Goal: Transaction & Acquisition: Purchase product/service

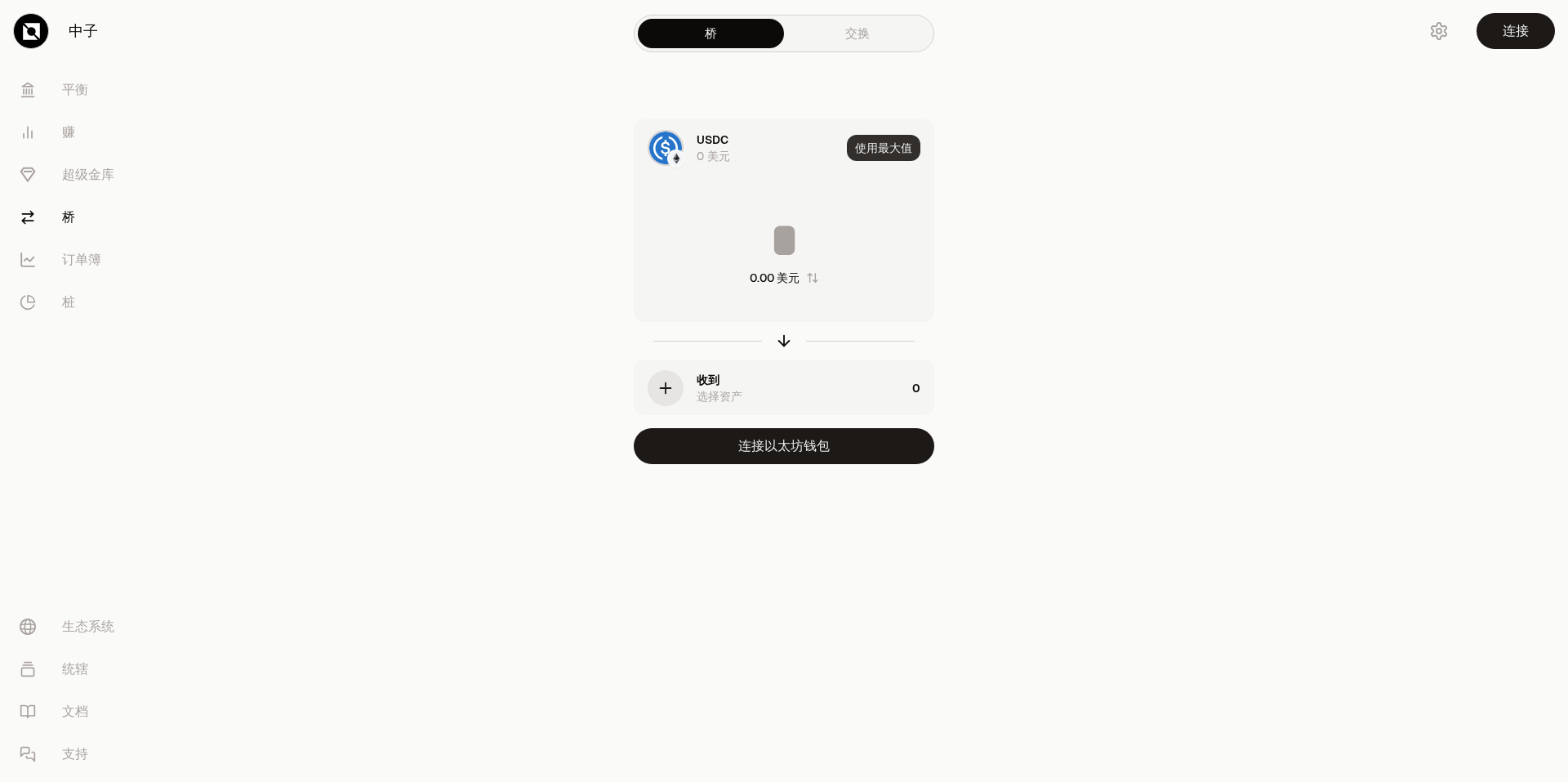
click at [858, 151] on button "使用最大值" at bounding box center [884, 148] width 73 height 26
type input "*"
click at [855, 43] on link "交换" at bounding box center [857, 33] width 146 height 29
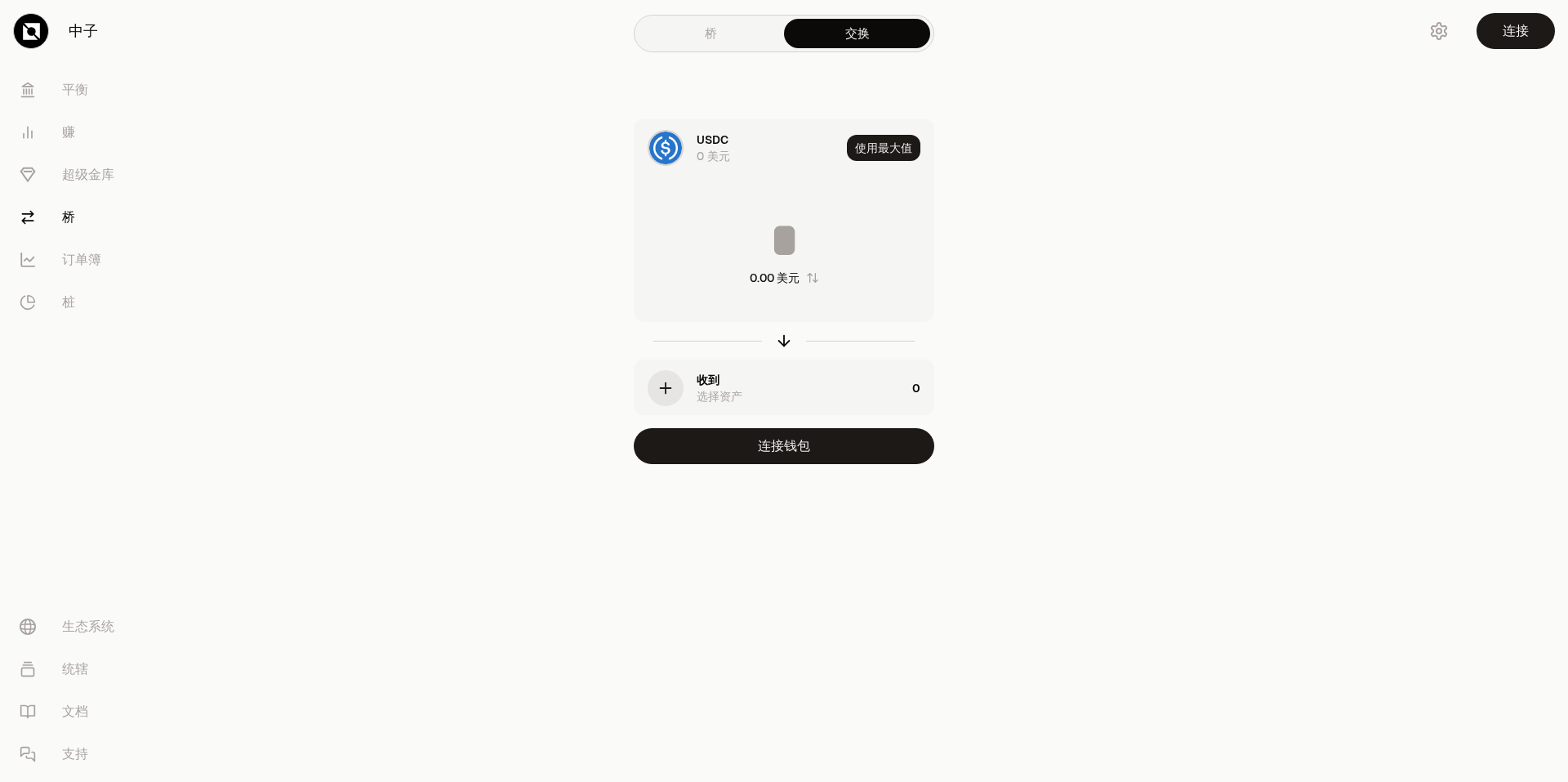
click at [668, 399] on div "button" at bounding box center [665, 388] width 36 height 36
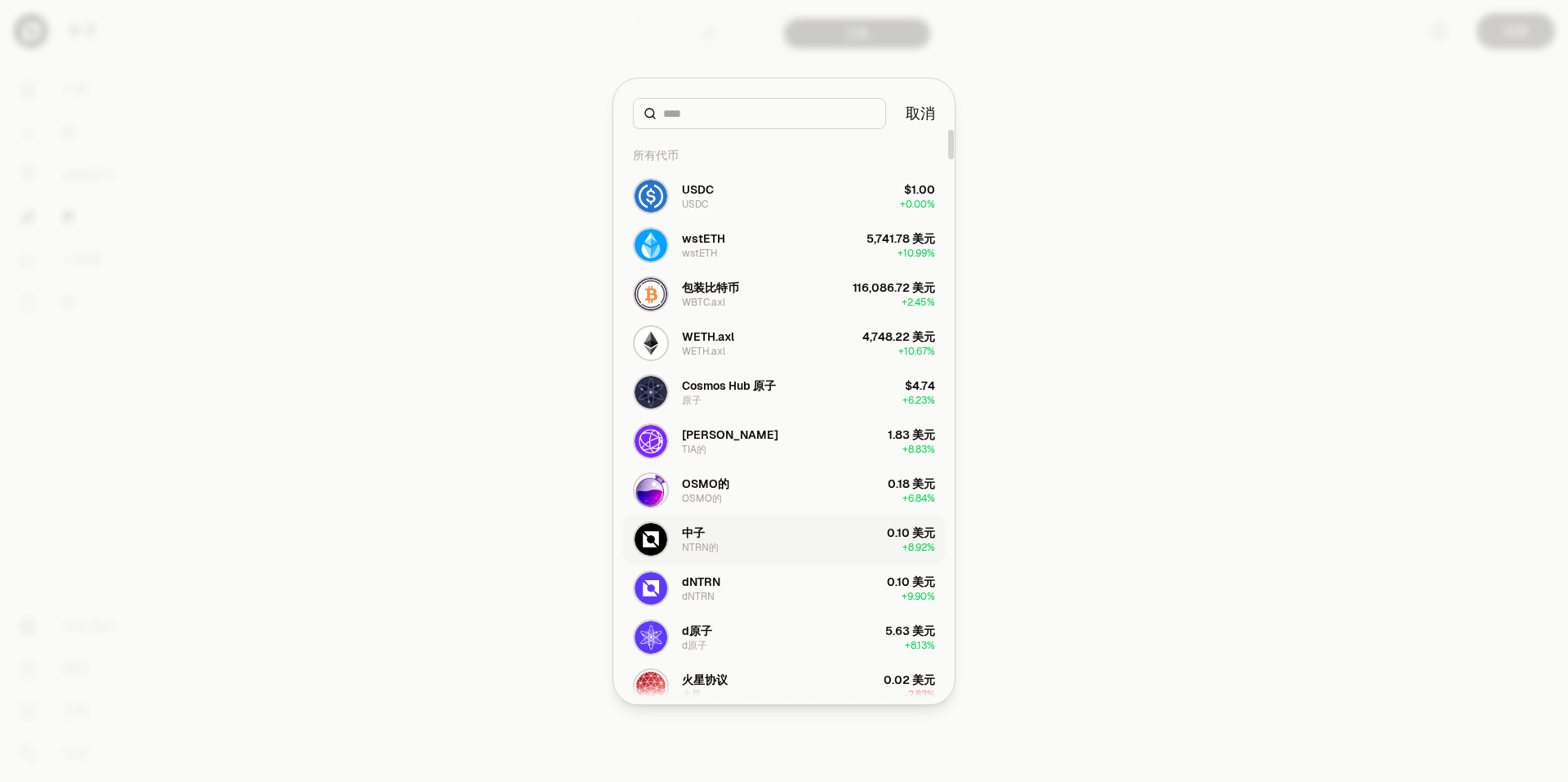
click at [734, 545] on button "中子 NTRN的 0.10 美元 + 8.92%" at bounding box center [784, 539] width 322 height 49
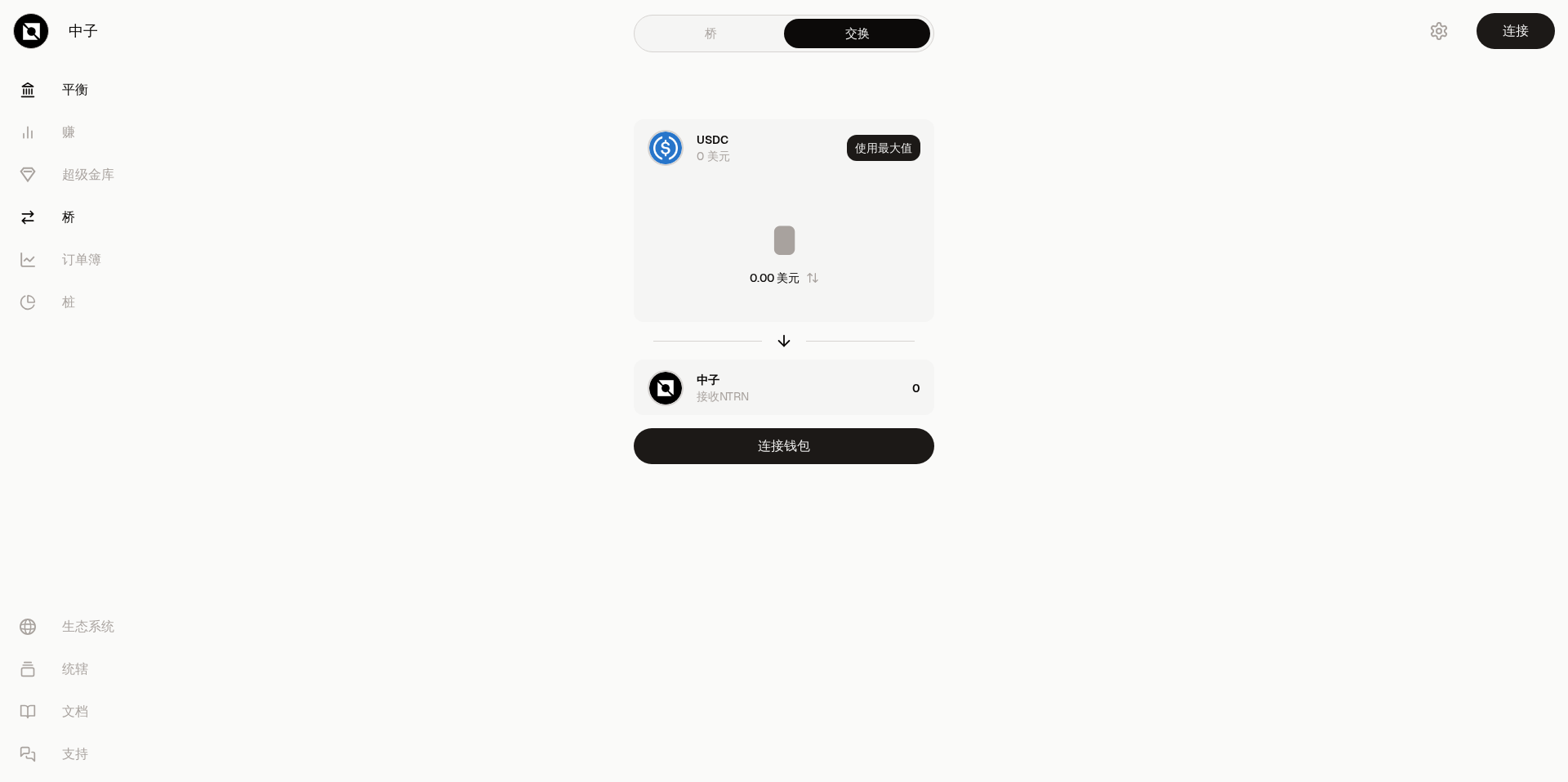
click at [108, 95] on link "平衡" at bounding box center [92, 89] width 170 height 43
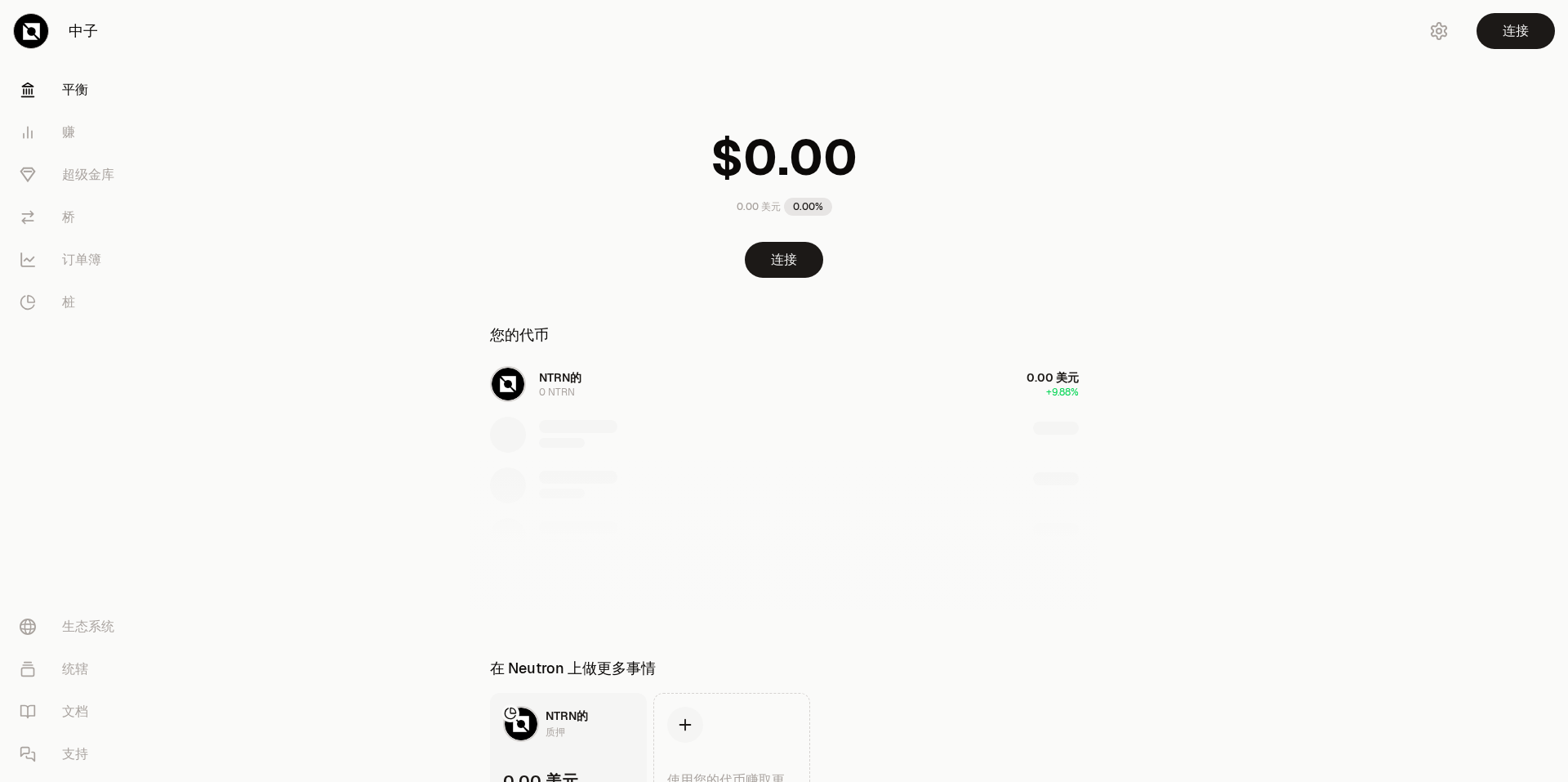
click at [780, 282] on div "0.00 美元 0.00% 连接 您的代币 NTRN的 0 NTRN 0.00 美元 +9.88% 在 Neutron 上做更多事情 NTRN的 质押 0.0…" at bounding box center [784, 412] width 629 height 824
click at [786, 267] on button "连接" at bounding box center [784, 259] width 78 height 36
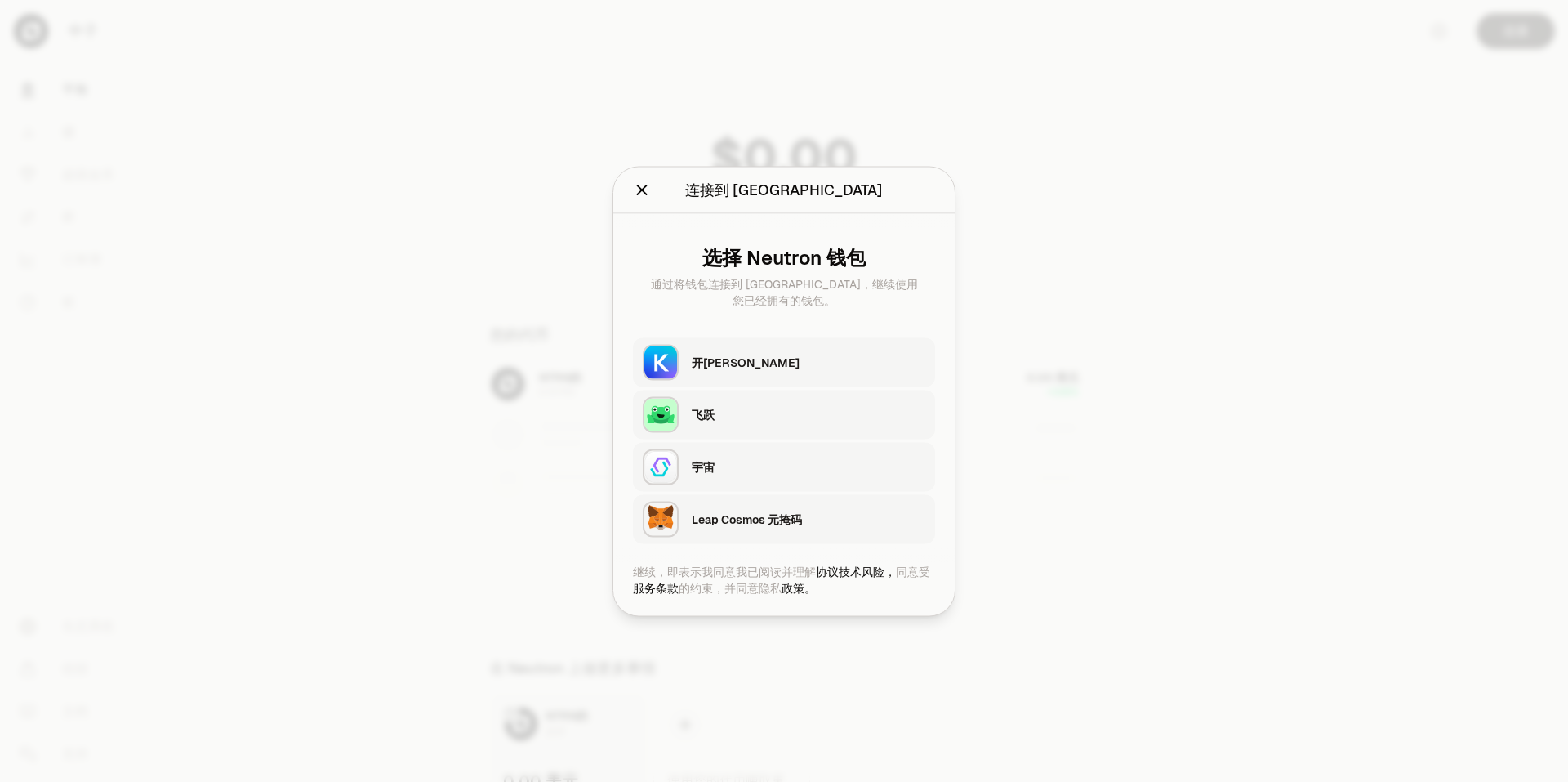
click at [783, 349] on div "开[PERSON_NAME]" at bounding box center [809, 361] width 233 height 24
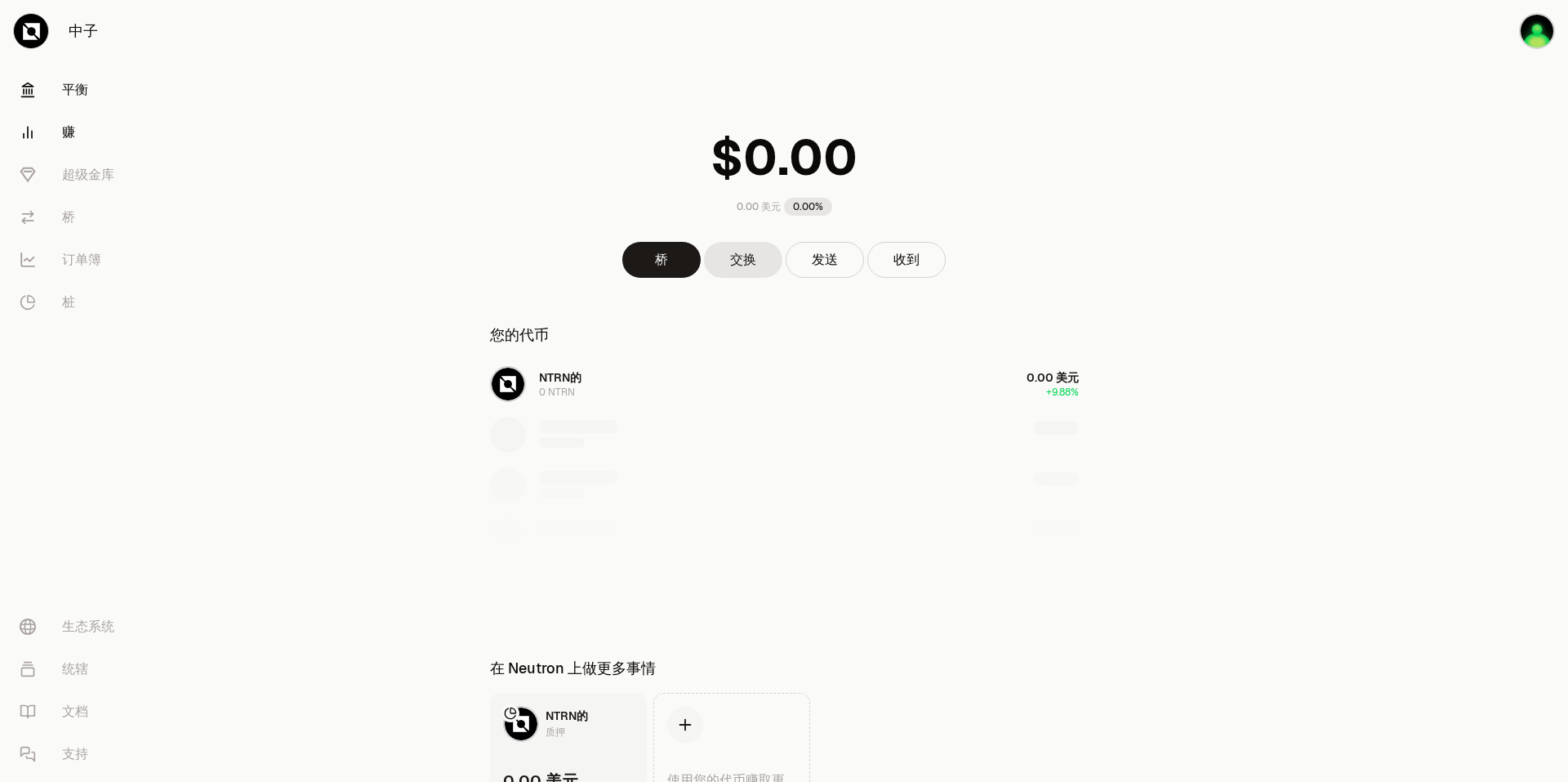
click at [99, 133] on link "赚" at bounding box center [92, 132] width 170 height 43
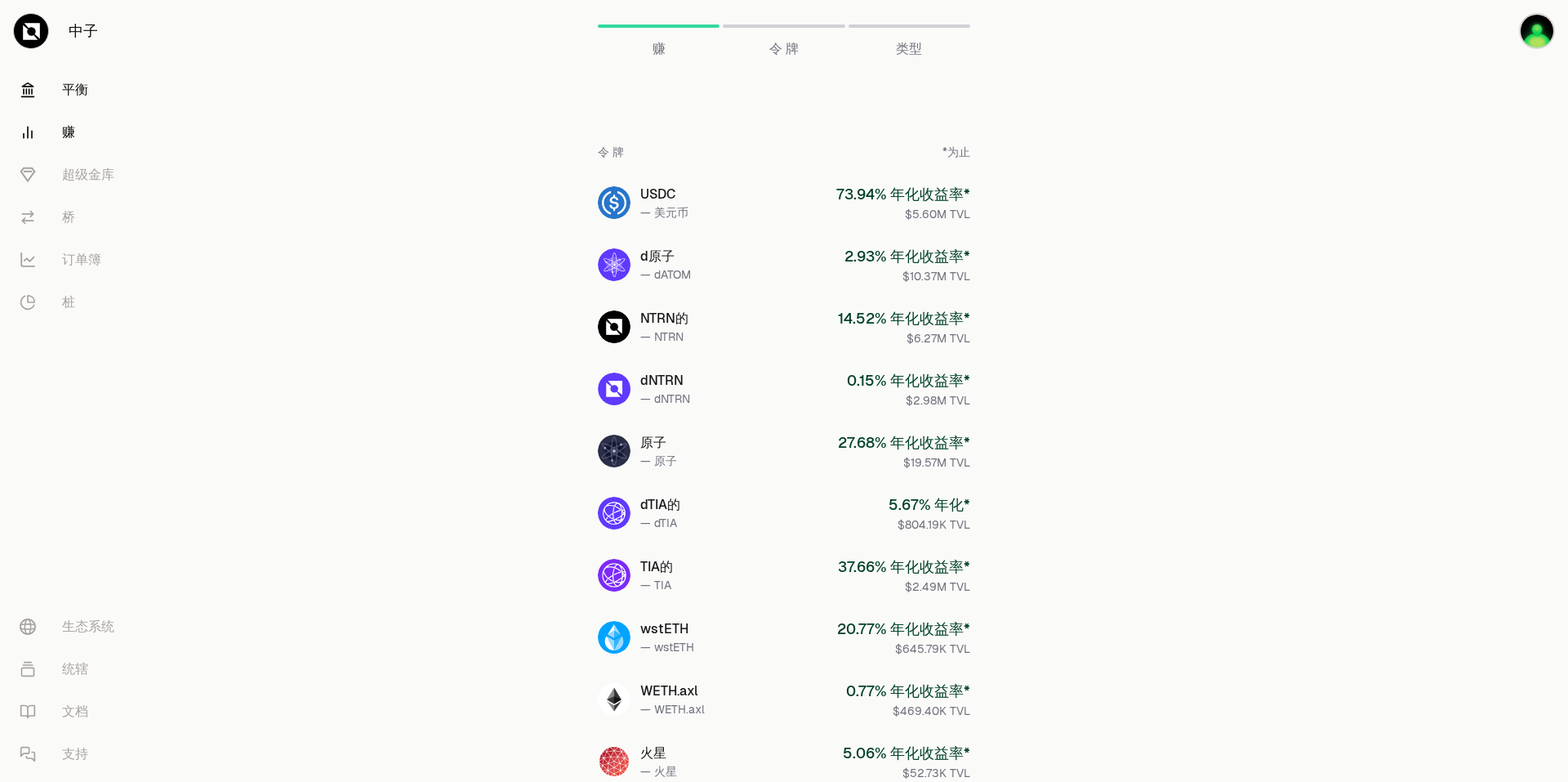
click at [91, 86] on link "平衡" at bounding box center [92, 89] width 170 height 43
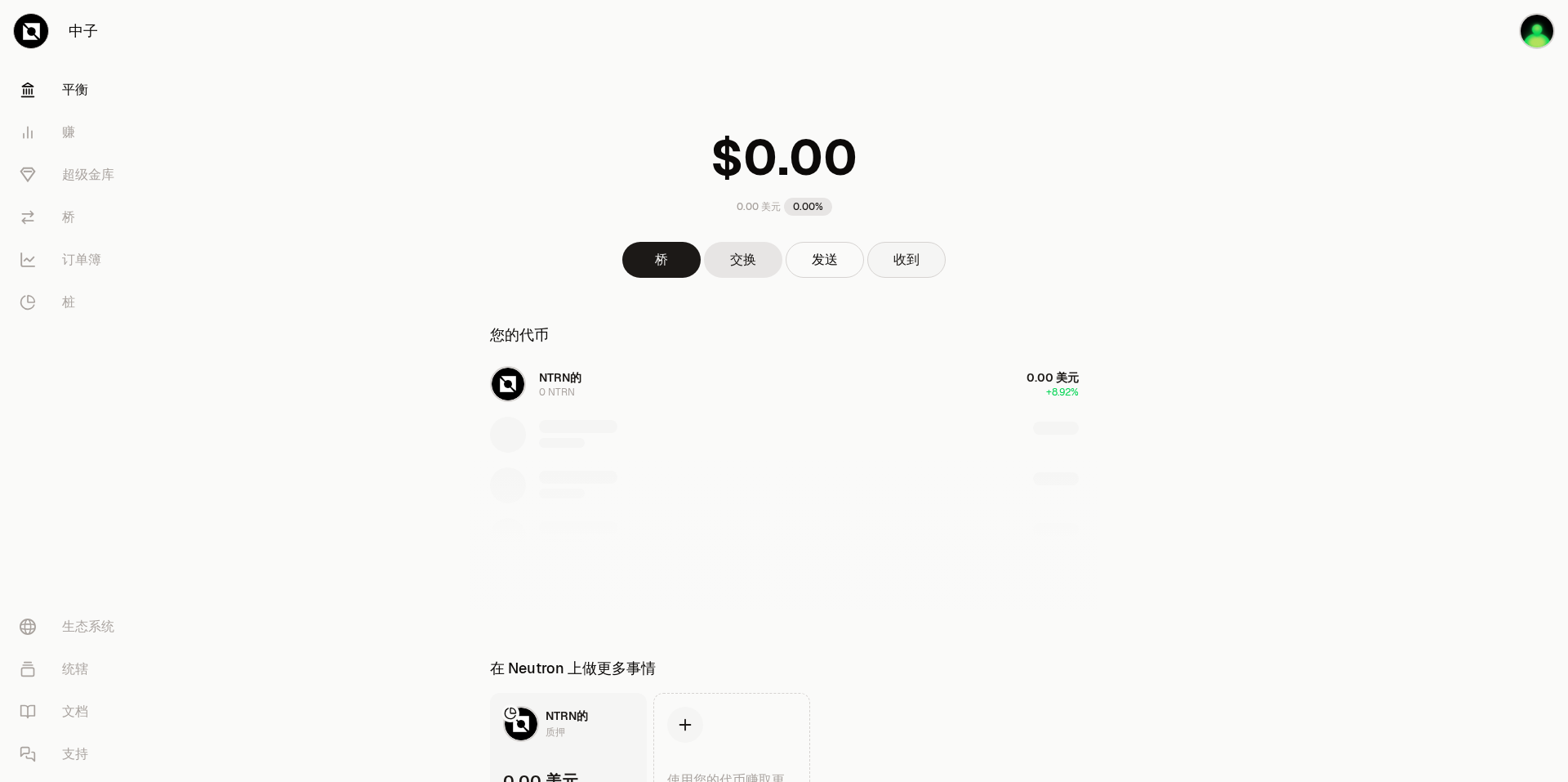
click at [927, 265] on button "收到" at bounding box center [907, 259] width 78 height 36
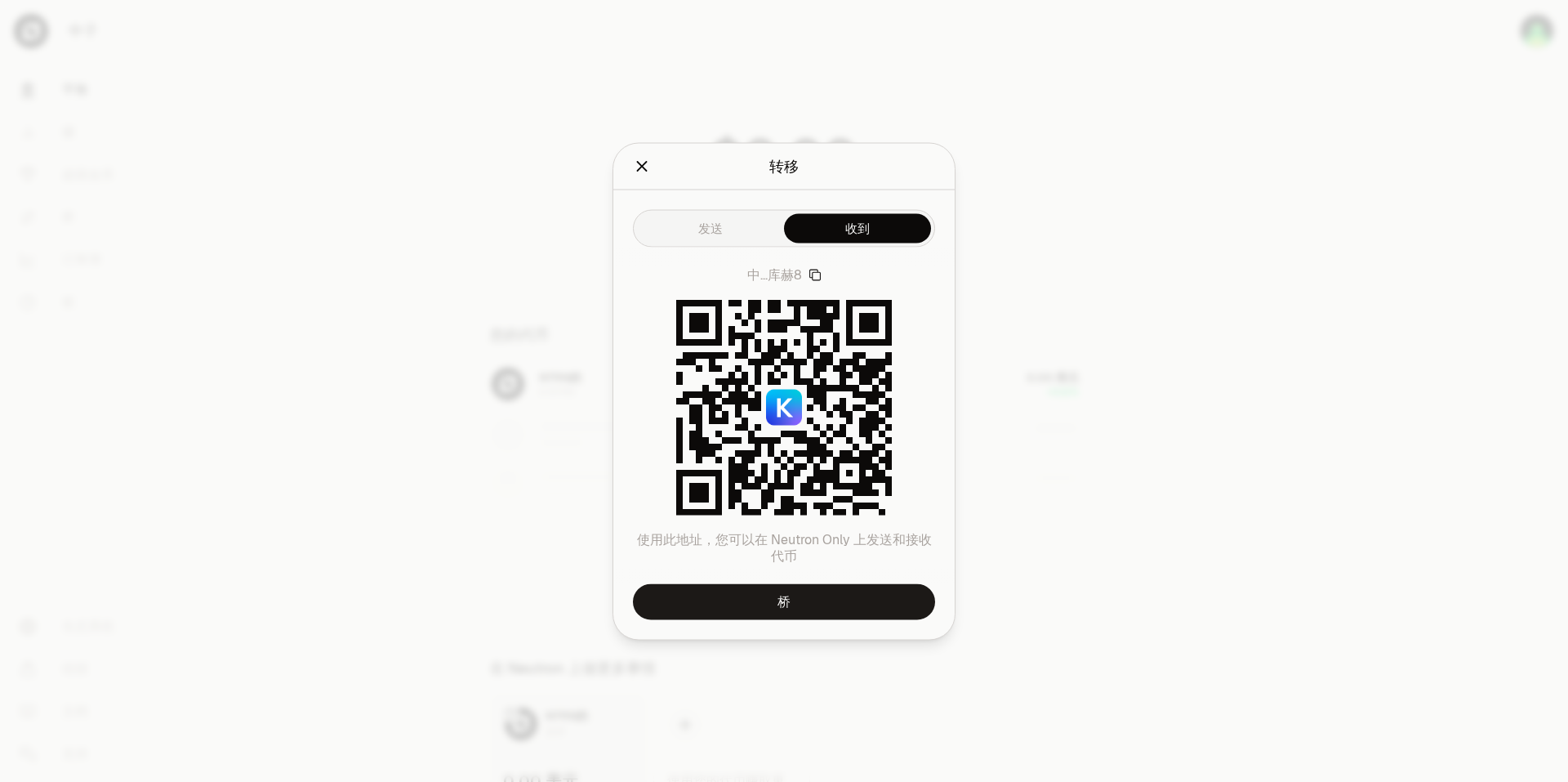
click at [646, 170] on icon "关闭" at bounding box center [642, 166] width 11 height 11
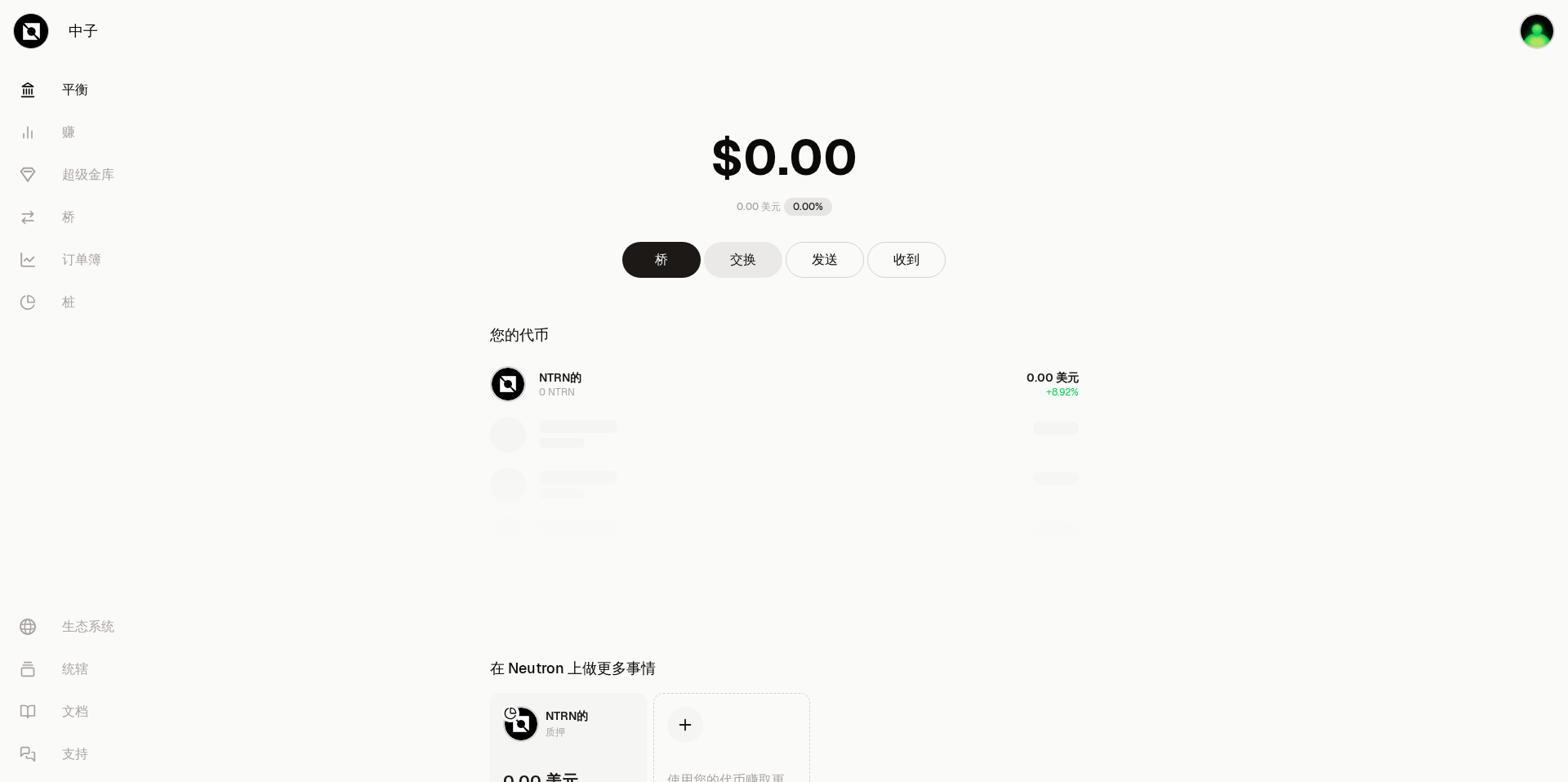
click at [748, 264] on link "交换" at bounding box center [744, 259] width 78 height 36
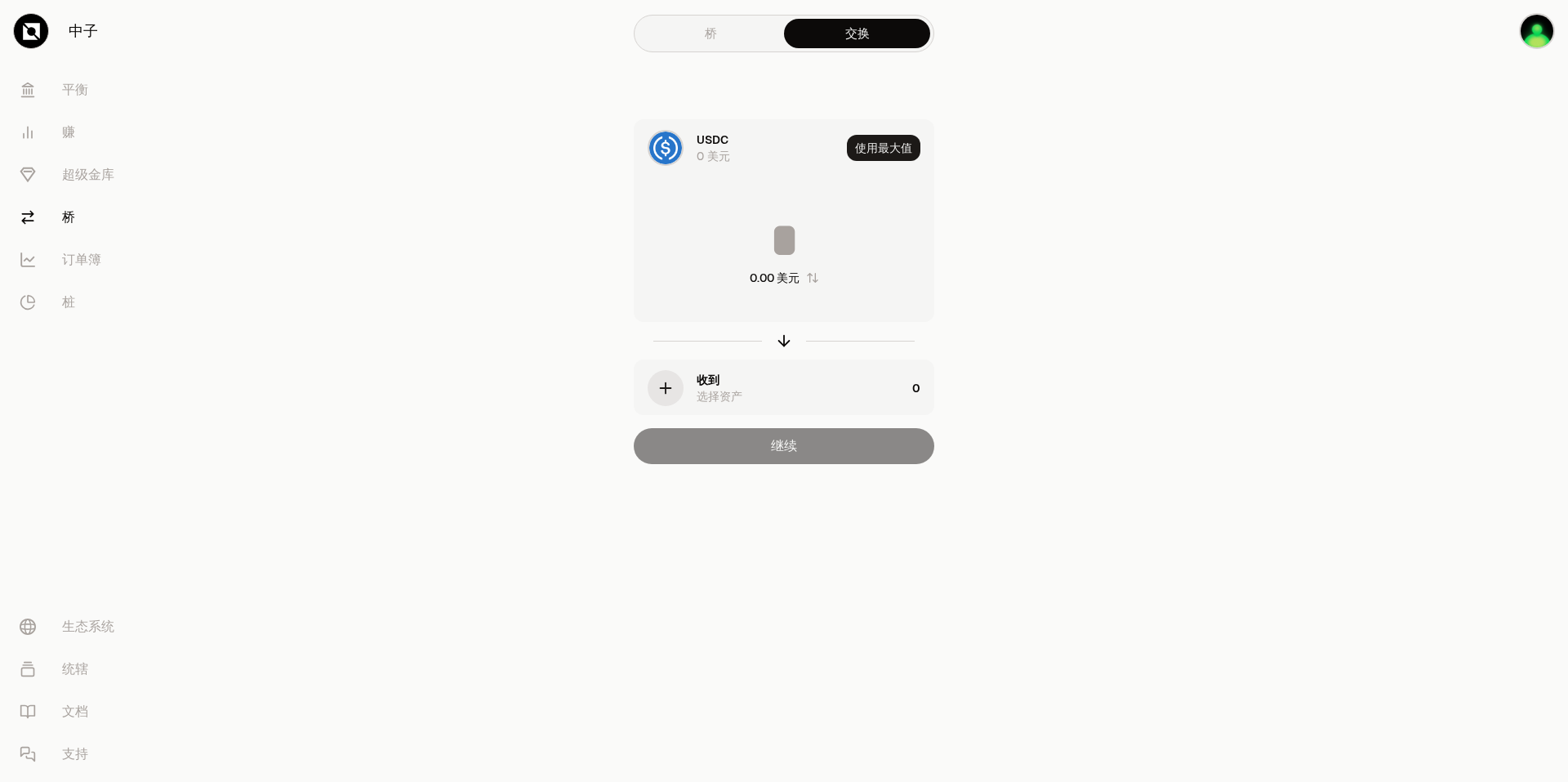
click at [740, 28] on link "桥" at bounding box center [710, 33] width 146 height 29
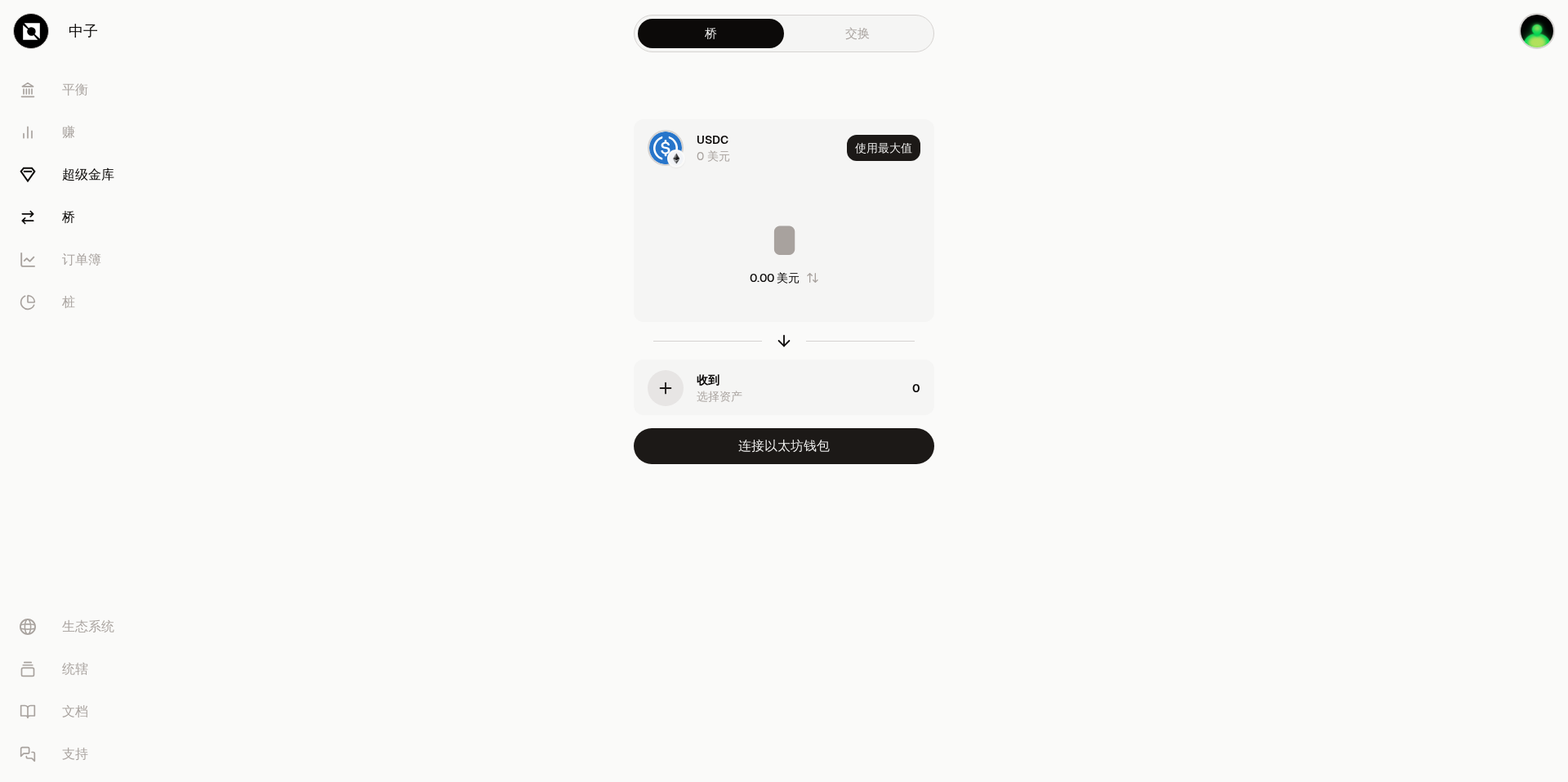
click at [82, 179] on font "超级金库" at bounding box center [88, 175] width 53 height 20
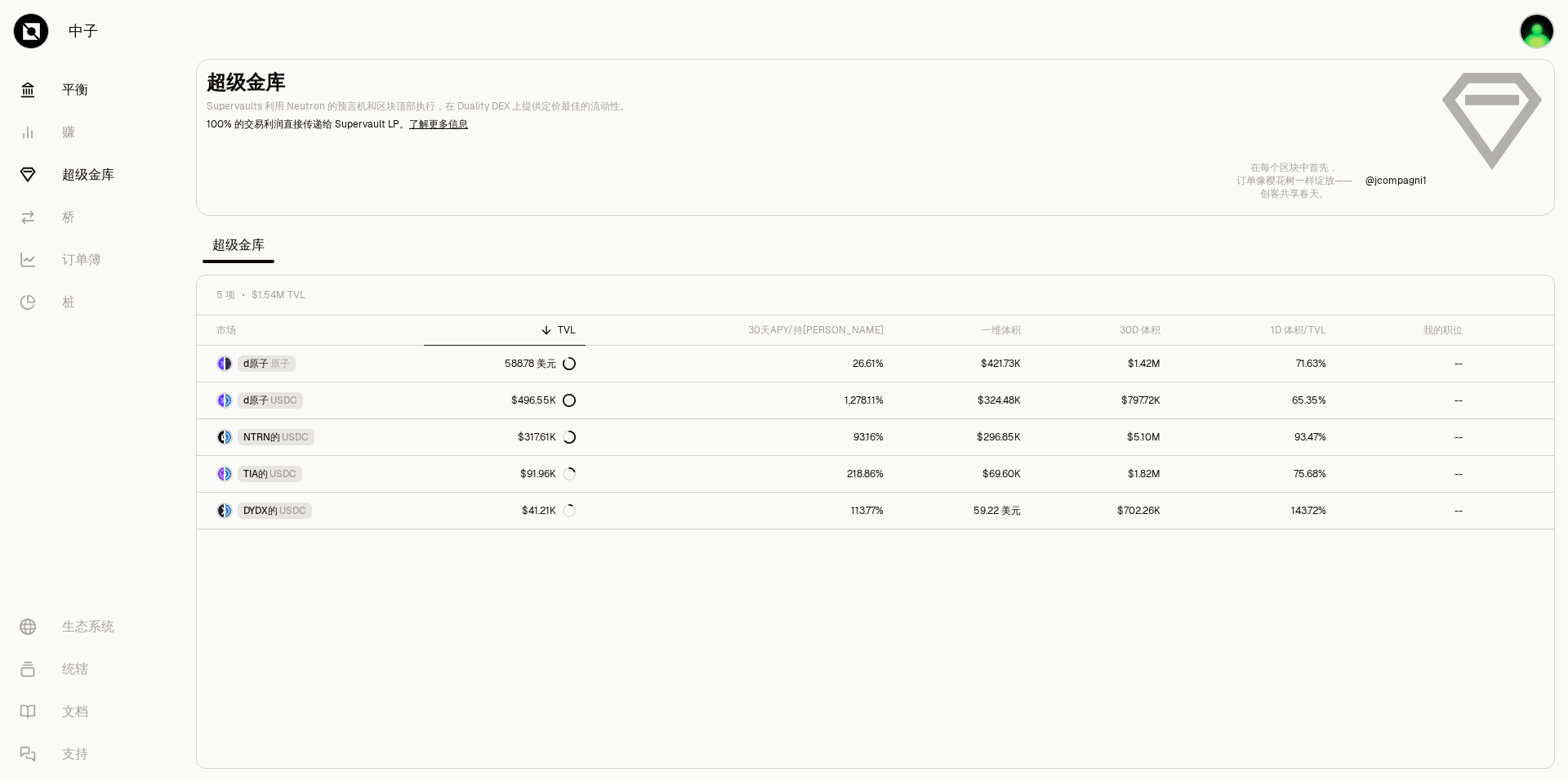
click at [81, 78] on link "平衡" at bounding box center [92, 89] width 170 height 43
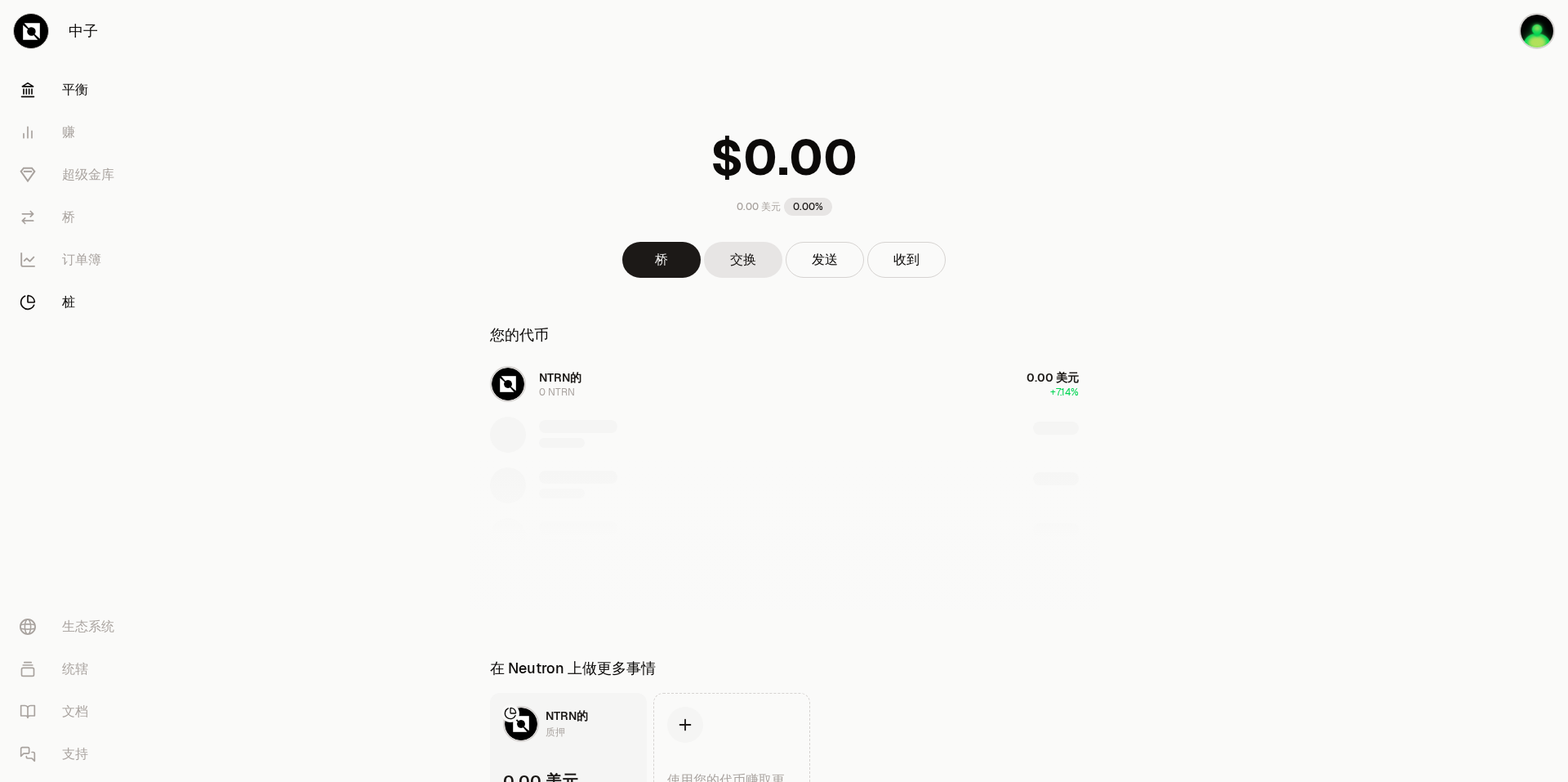
click at [98, 285] on link "桩" at bounding box center [92, 302] width 170 height 43
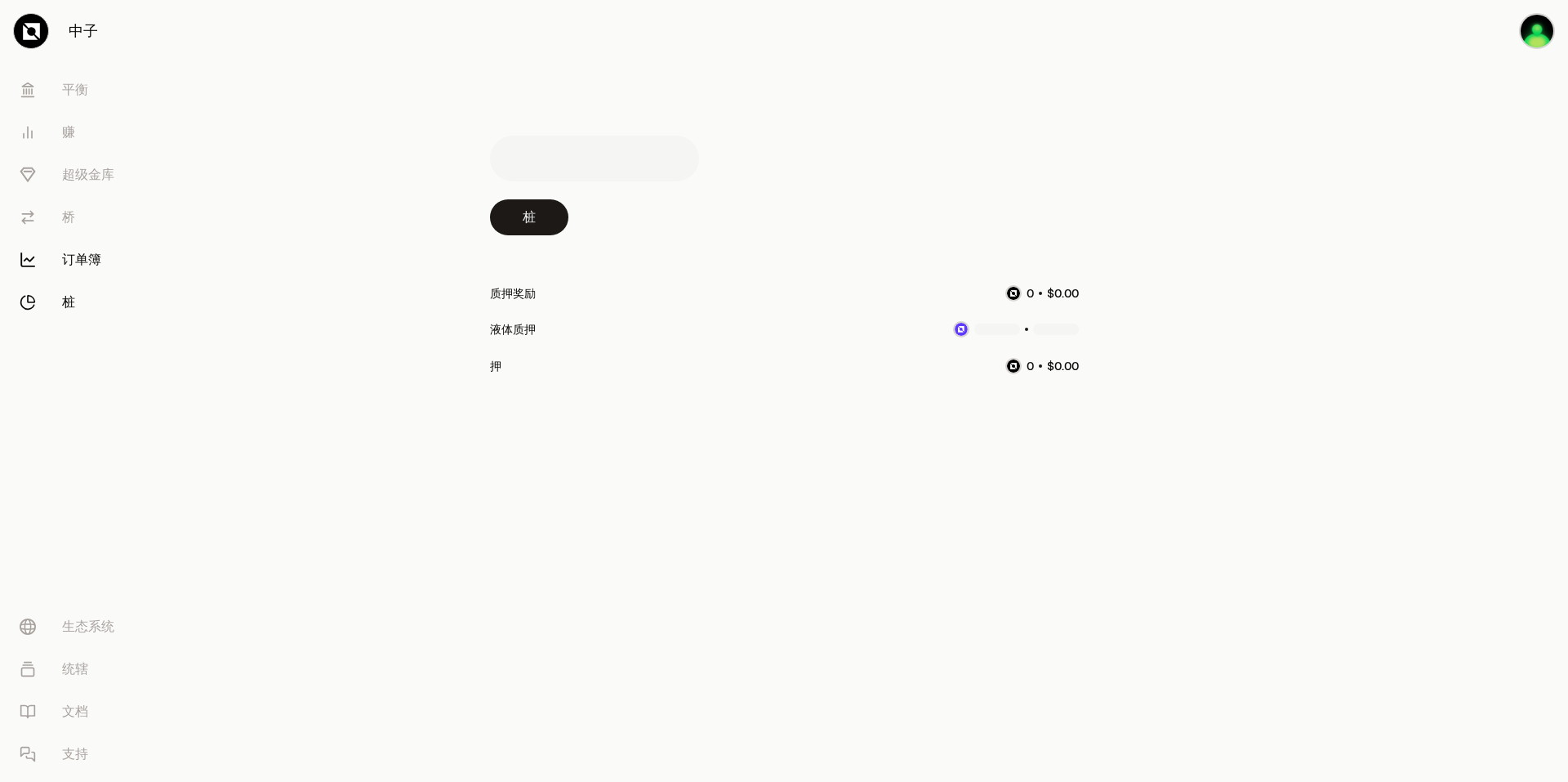
click at [96, 259] on font "订单簿" at bounding box center [81, 260] width 39 height 20
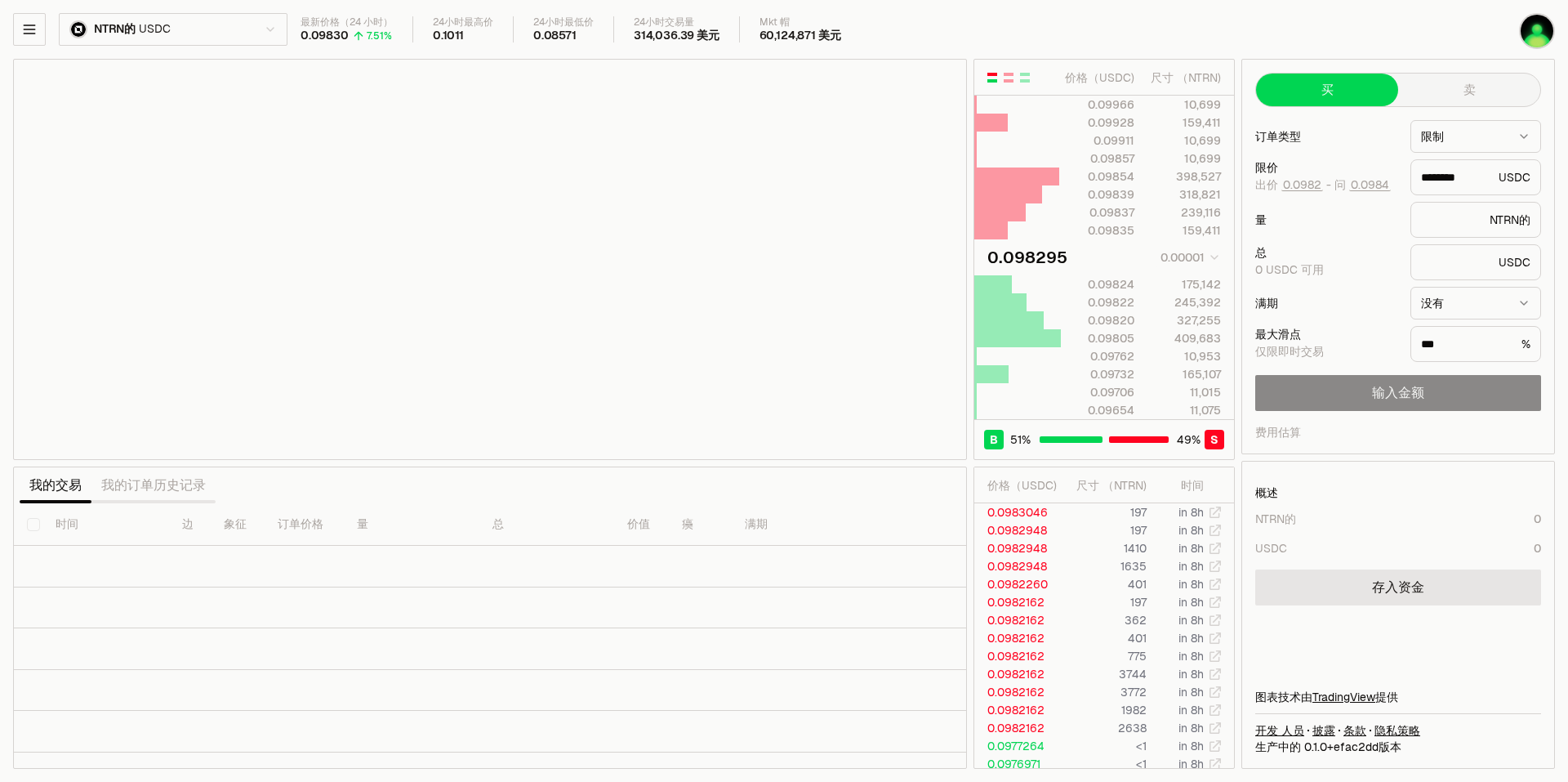
click at [228, 43] on body "中子 [PERSON_NAME] 赚 超级金库 桥 订单簿 桩 生态系统 统辖 文档 支持 NTRN的 USDC 最新价格（24 小时） 0.09830 7.…" at bounding box center [784, 391] width 1568 height 782
click at [229, 34] on html "中子 [PERSON_NAME] 赚 超级金库 桥 订单簿 桩 生态系统 统辖 文档 支持 NTRN的 USDC 最新价格（24 小时） 0.09830 7.…" at bounding box center [784, 391] width 1568 height 782
click at [252, 37] on html "中子 [PERSON_NAME] 赚 超级金库 桥 订单簿 桩 生态系统 统辖 文档 支持 NTRN的 USDC 最新价格（24 小时） 0.09808 7.…" at bounding box center [784, 391] width 1568 height 782
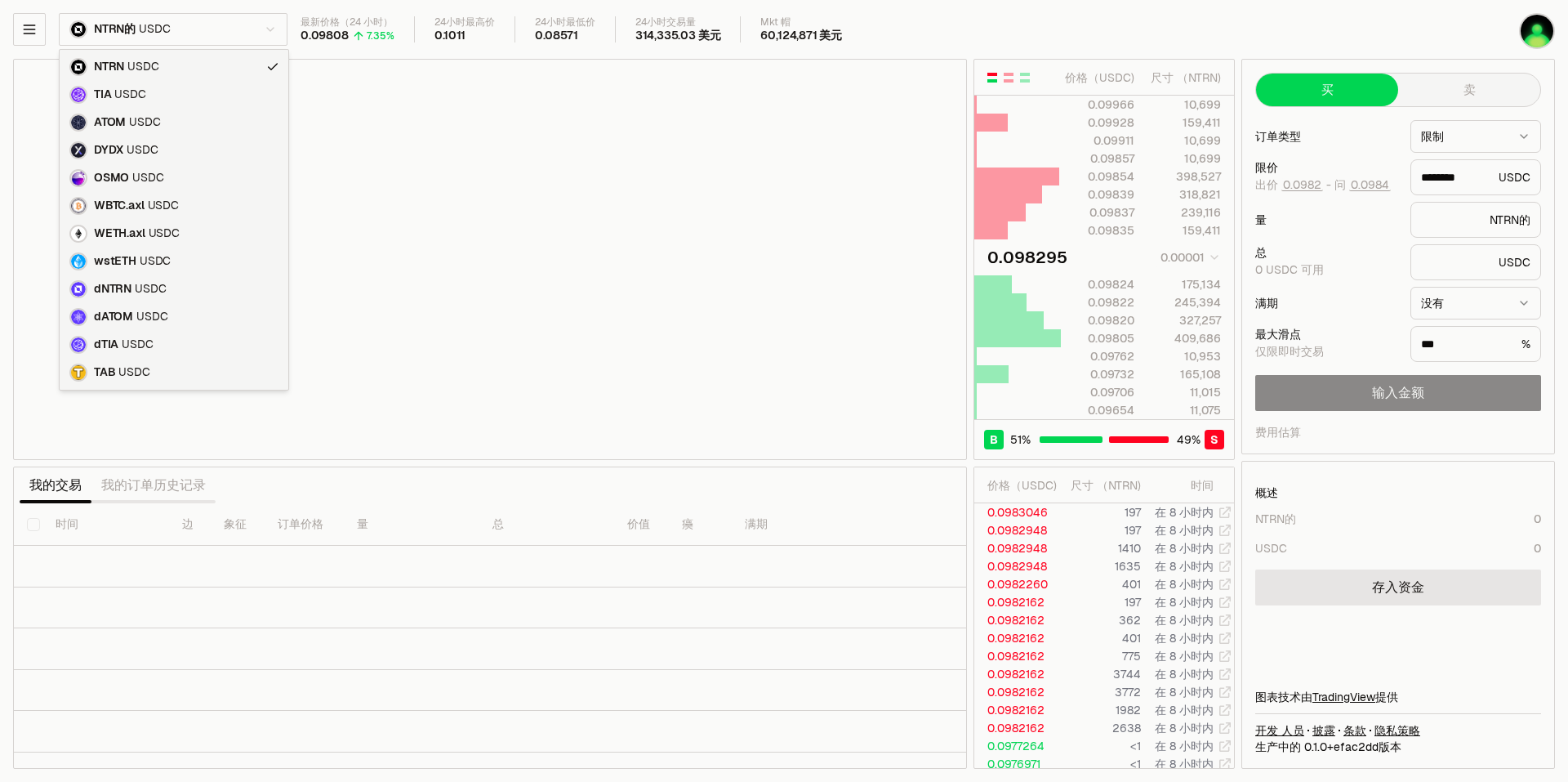
type input "********"
click at [252, 37] on html "中子 [PERSON_NAME] 赚 超级金库 桥 订单簿 桩 生态系统 统辖 文档 支持 NTRN的 USDC 最新价格（24 小时） 0.09808 7.…" at bounding box center [784, 391] width 1568 height 782
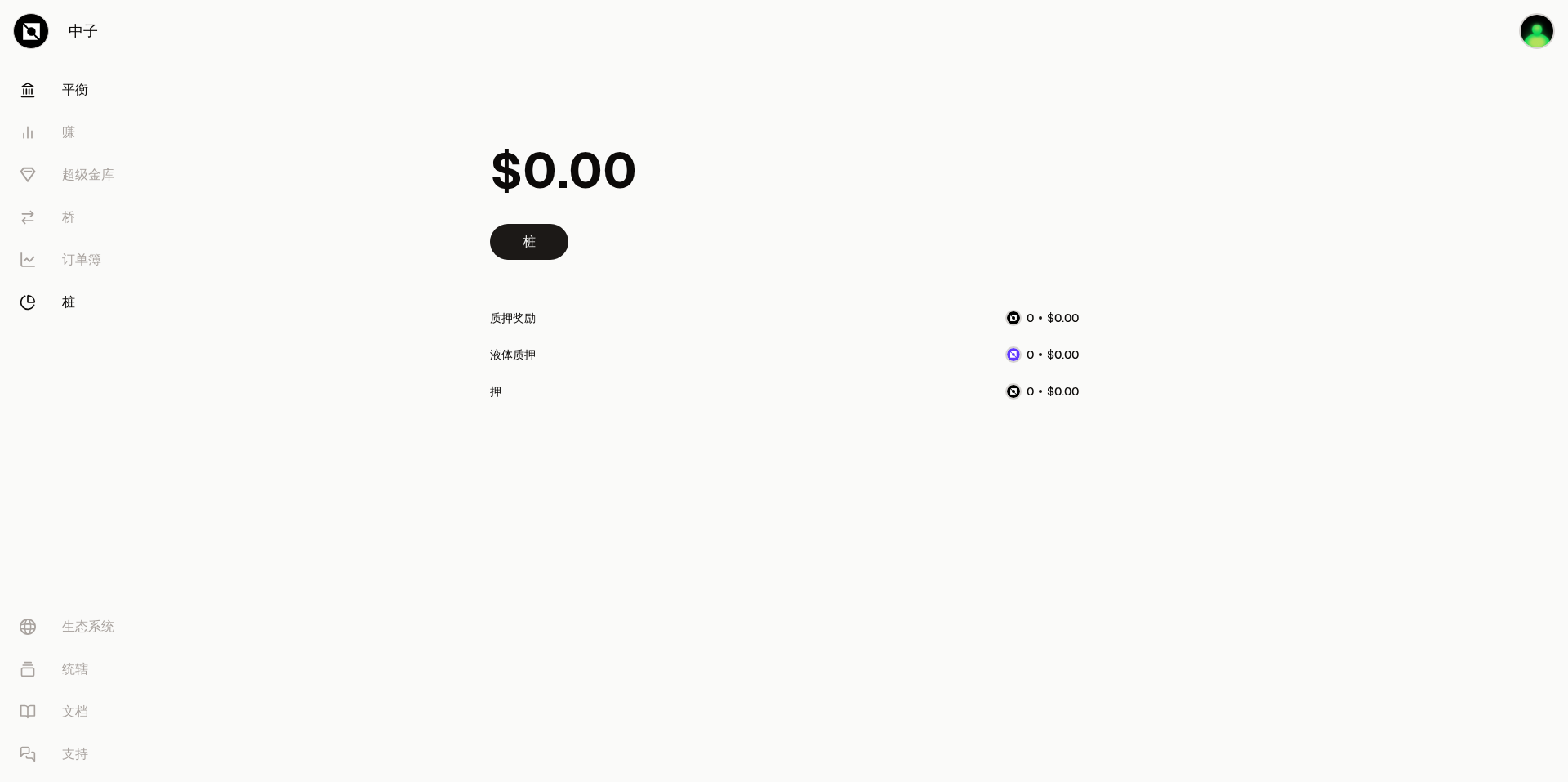
click at [32, 87] on icon at bounding box center [28, 90] width 13 height 14
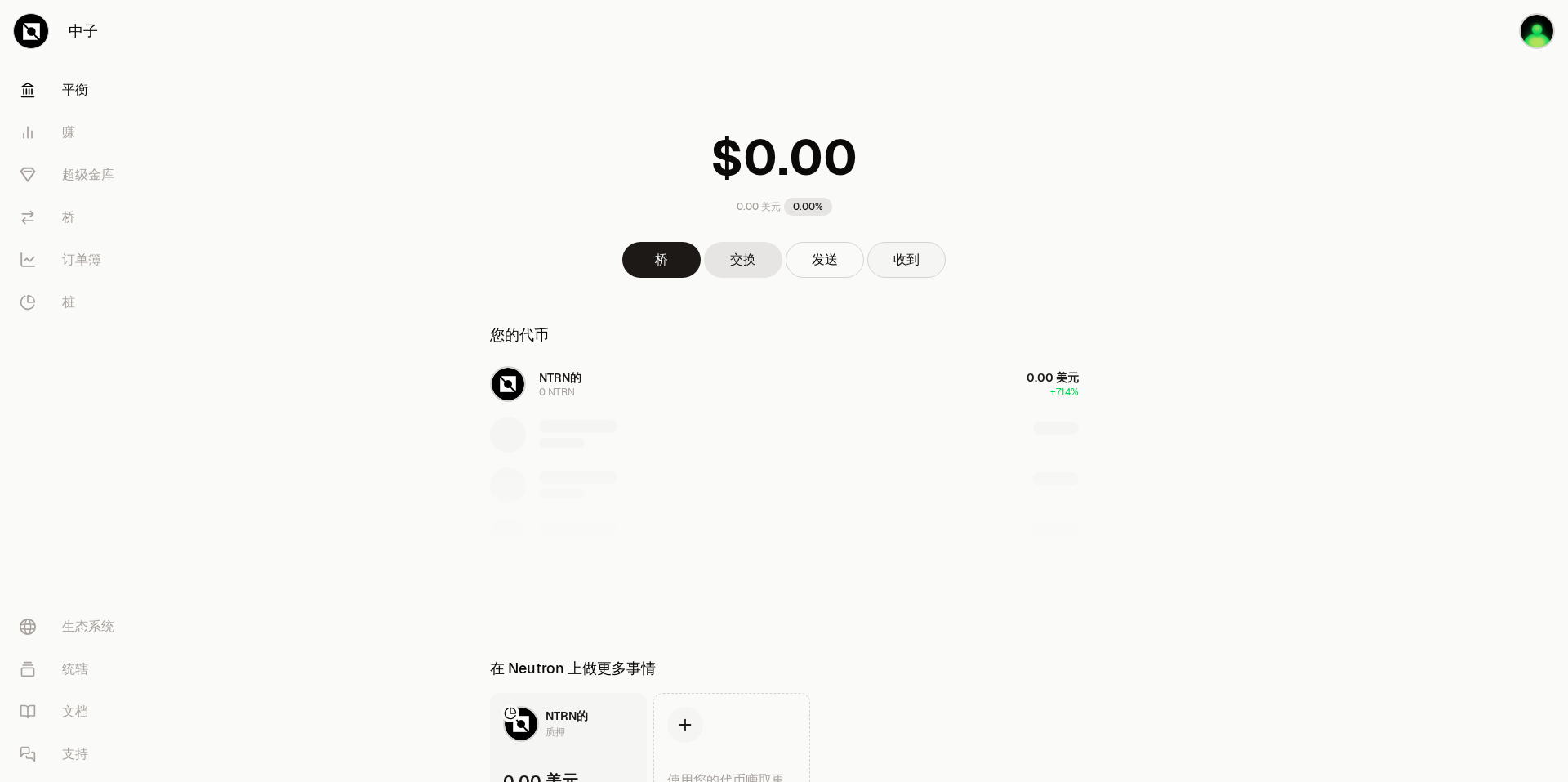
click at [901, 273] on button "收到" at bounding box center [907, 259] width 78 height 36
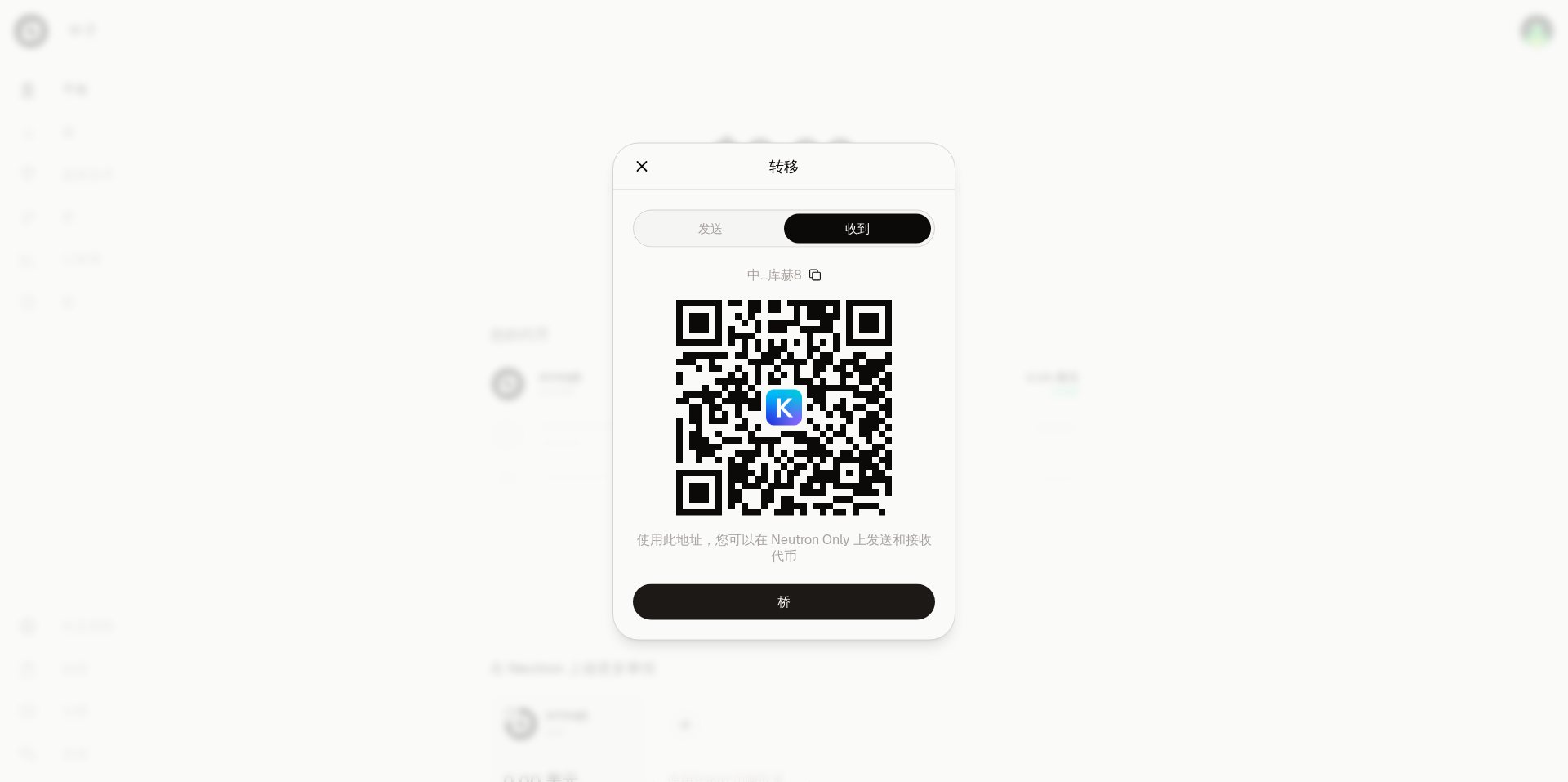
click at [1090, 429] on div at bounding box center [784, 391] width 1568 height 782
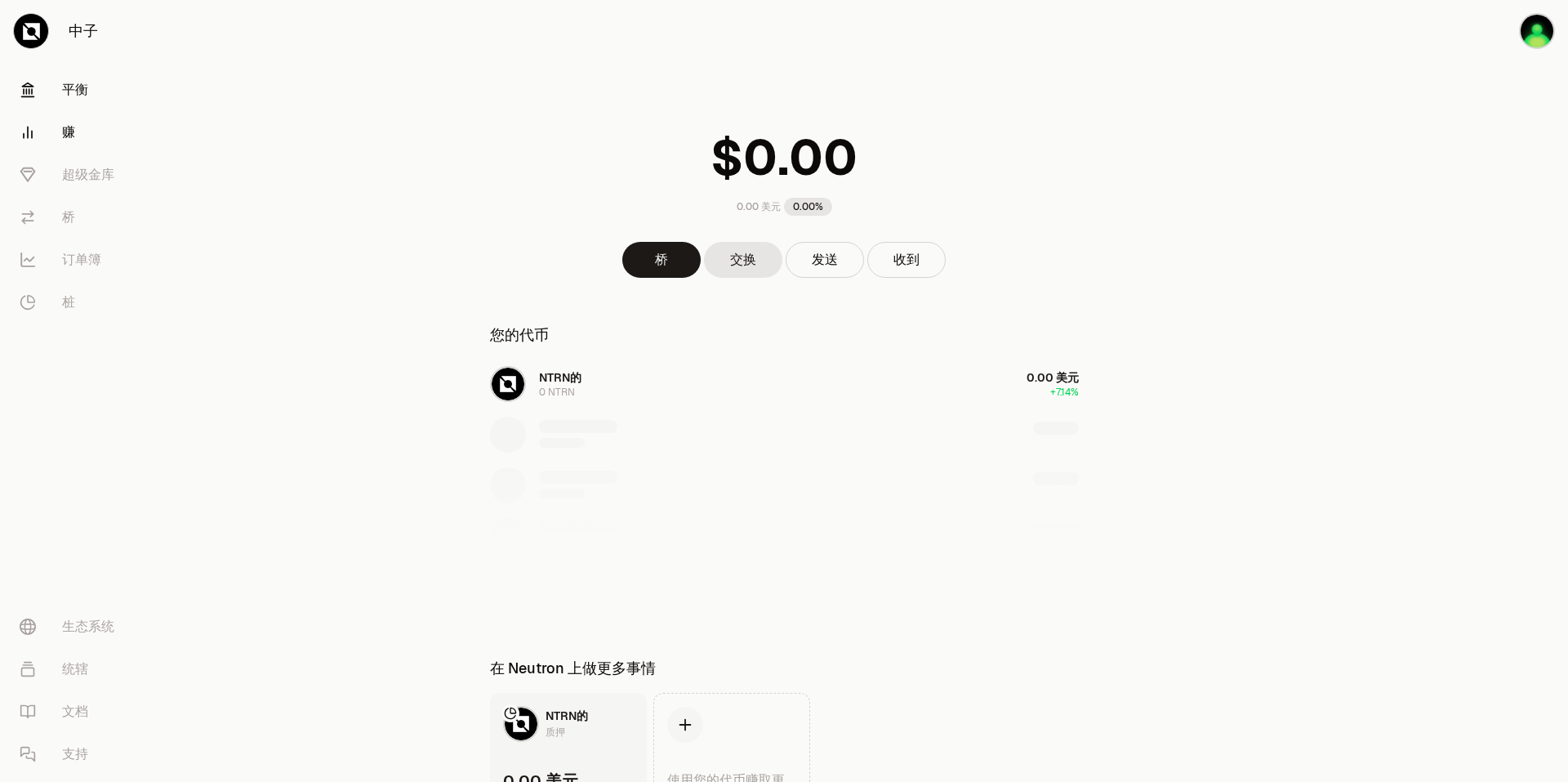
click at [90, 122] on link "赚" at bounding box center [92, 132] width 170 height 43
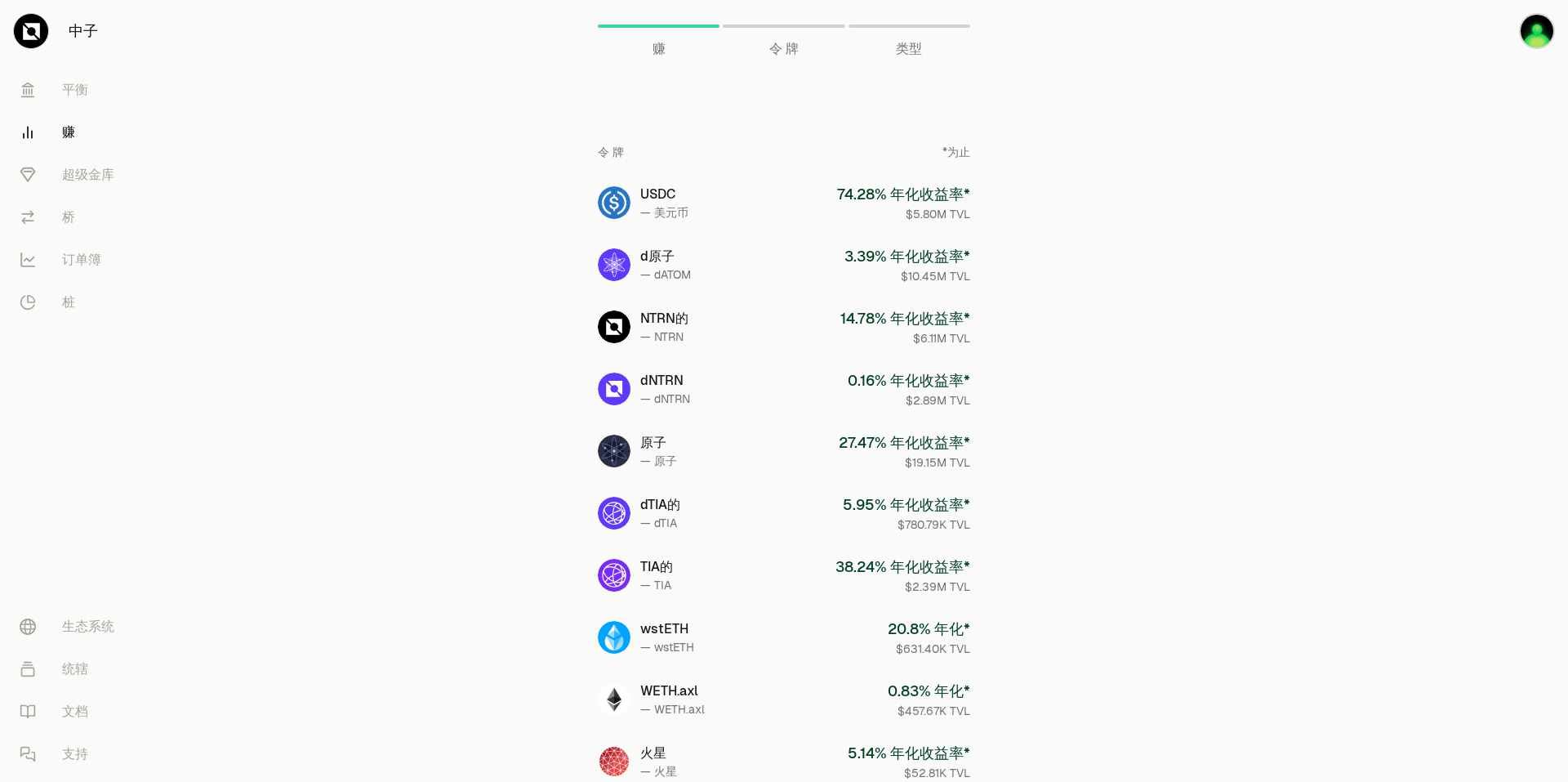
click at [879, 53] on div "类型" at bounding box center [909, 49] width 122 height 20
click at [927, 43] on div "类型" at bounding box center [909, 49] width 122 height 20
click at [770, 33] on div "令 牌" at bounding box center [784, 26] width 122 height 39
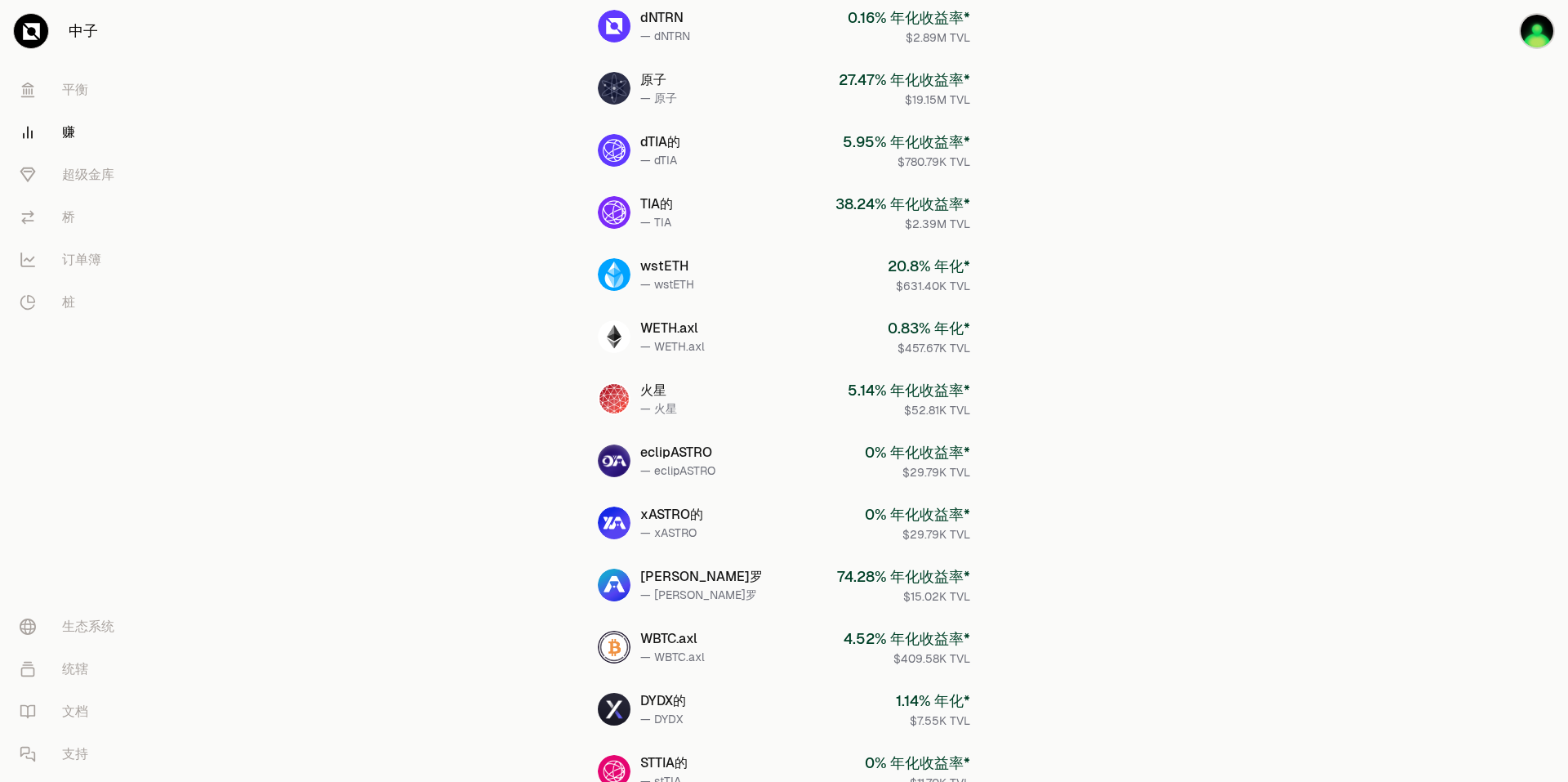
scroll to position [346, 0]
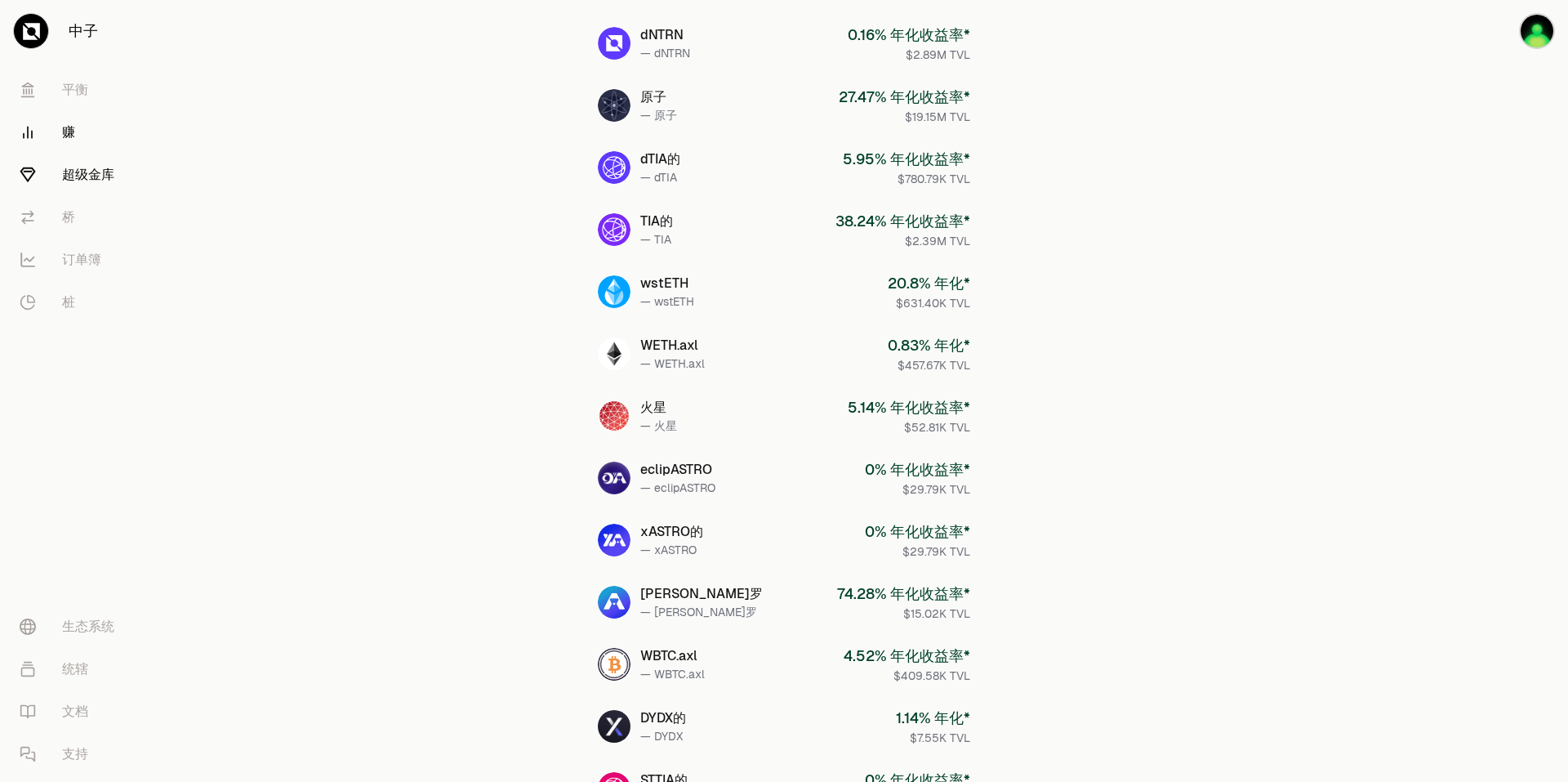
click at [83, 180] on font "超级金库" at bounding box center [88, 175] width 53 height 20
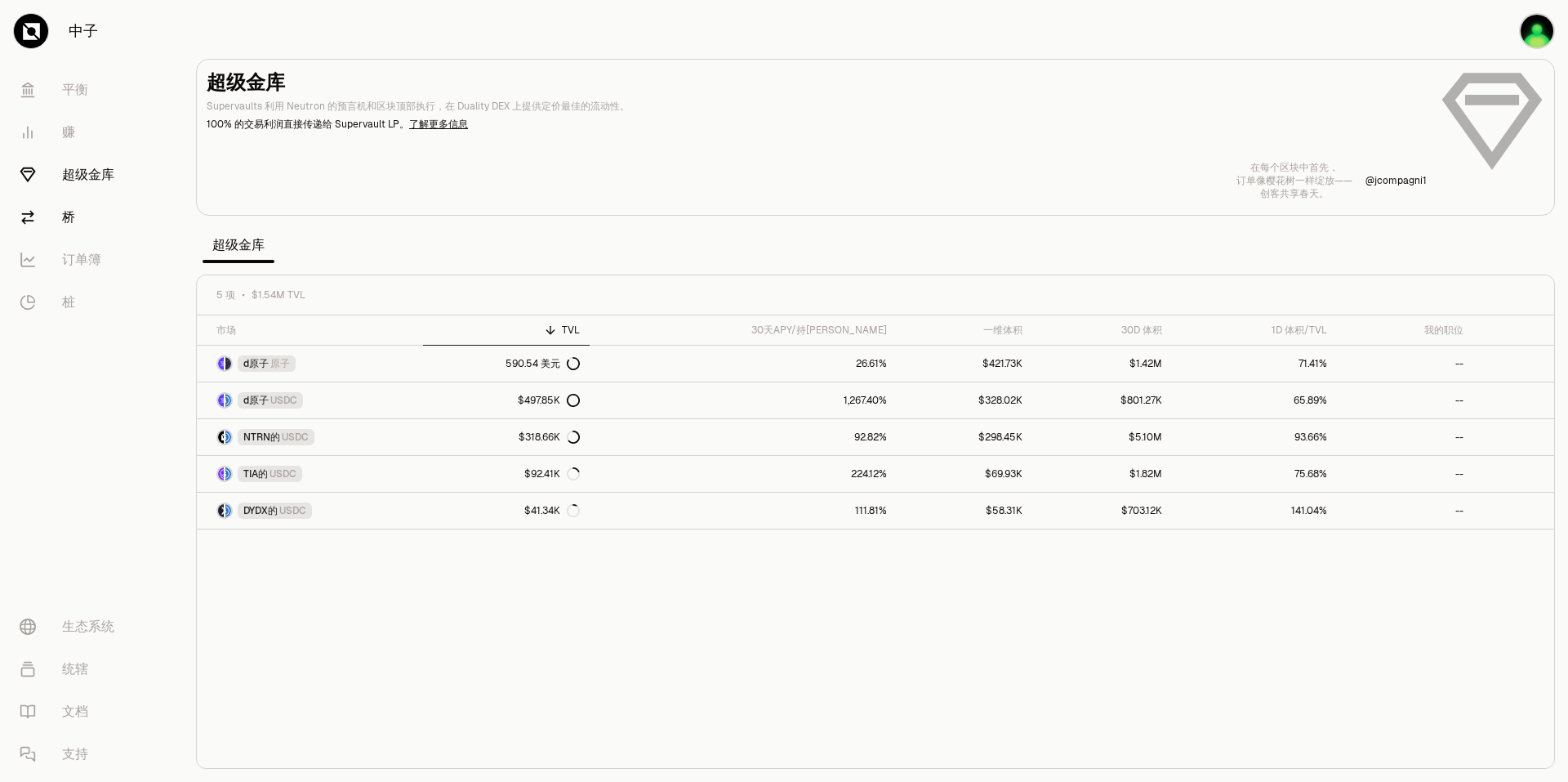
click at [63, 218] on font "桥" at bounding box center [68, 218] width 13 height 20
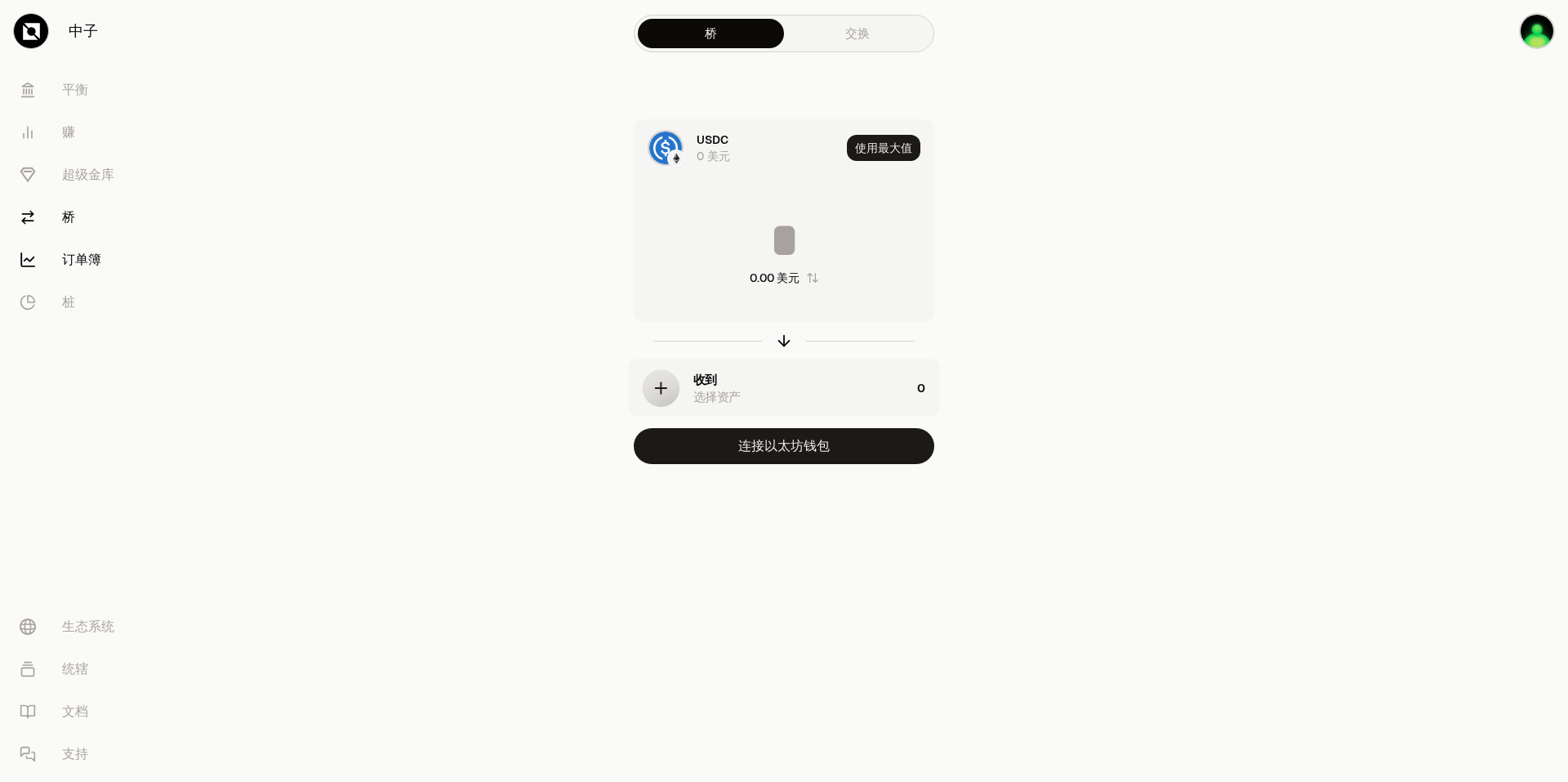
click at [54, 261] on link "订单簿" at bounding box center [92, 259] width 170 height 43
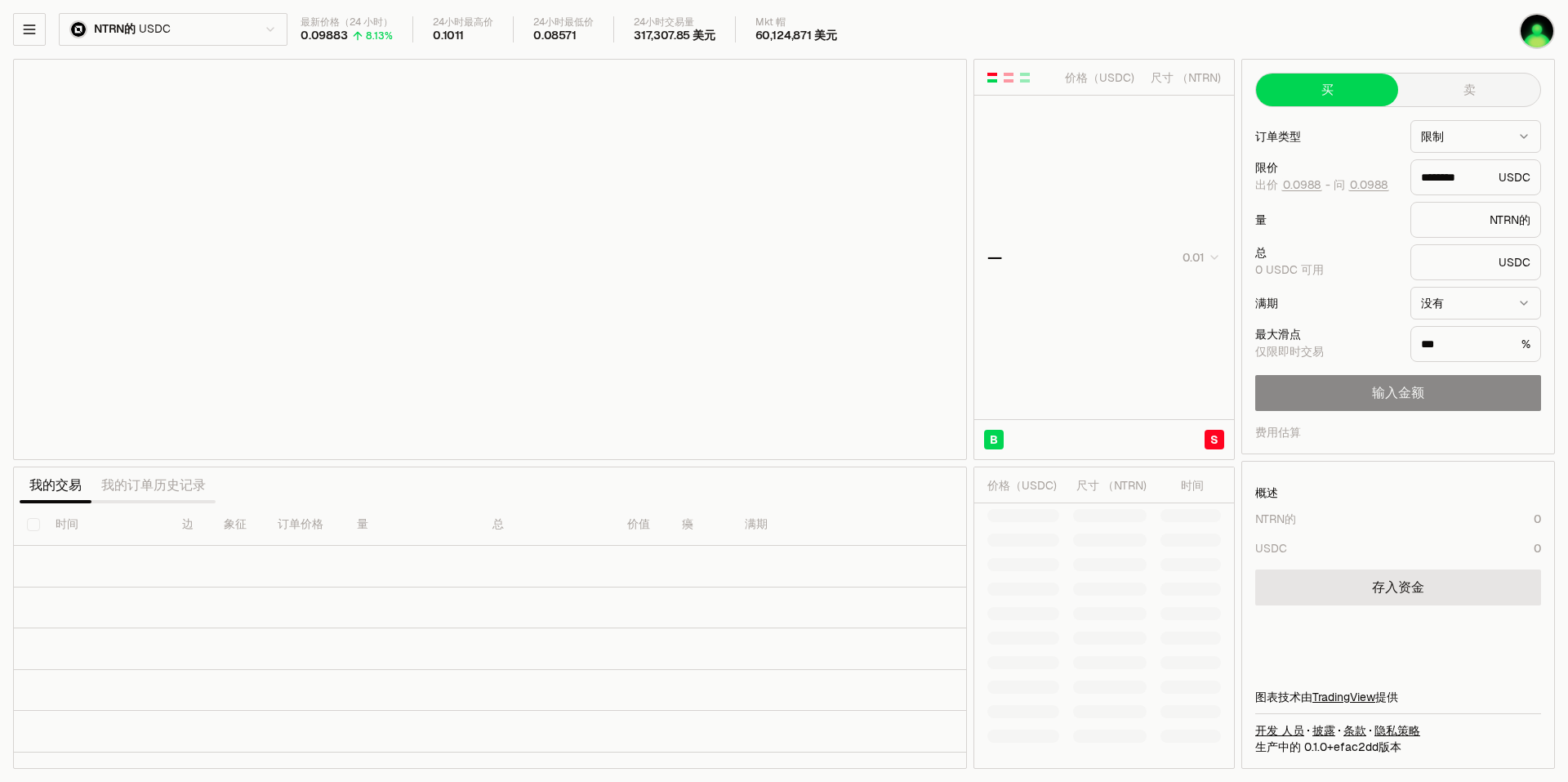
click at [186, 38] on html "中子 [PERSON_NAME] 赚 超级金库 桥 订单簿 桩 生态系统 统辖 文档 支持 NTRN的 USDC 最新价格（24 小时） 0.09883 8.…" at bounding box center [784, 391] width 1568 height 782
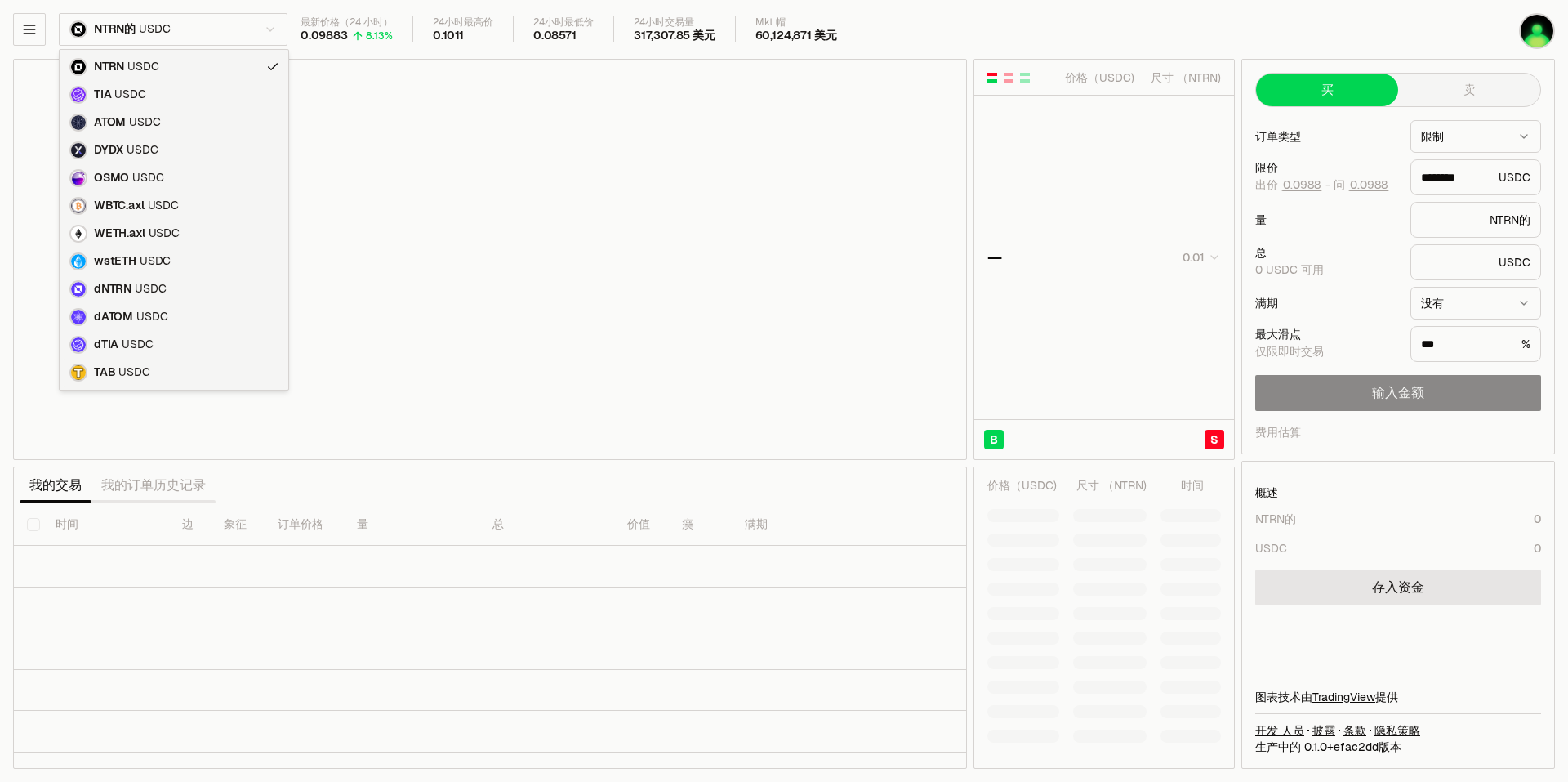
type input "********"
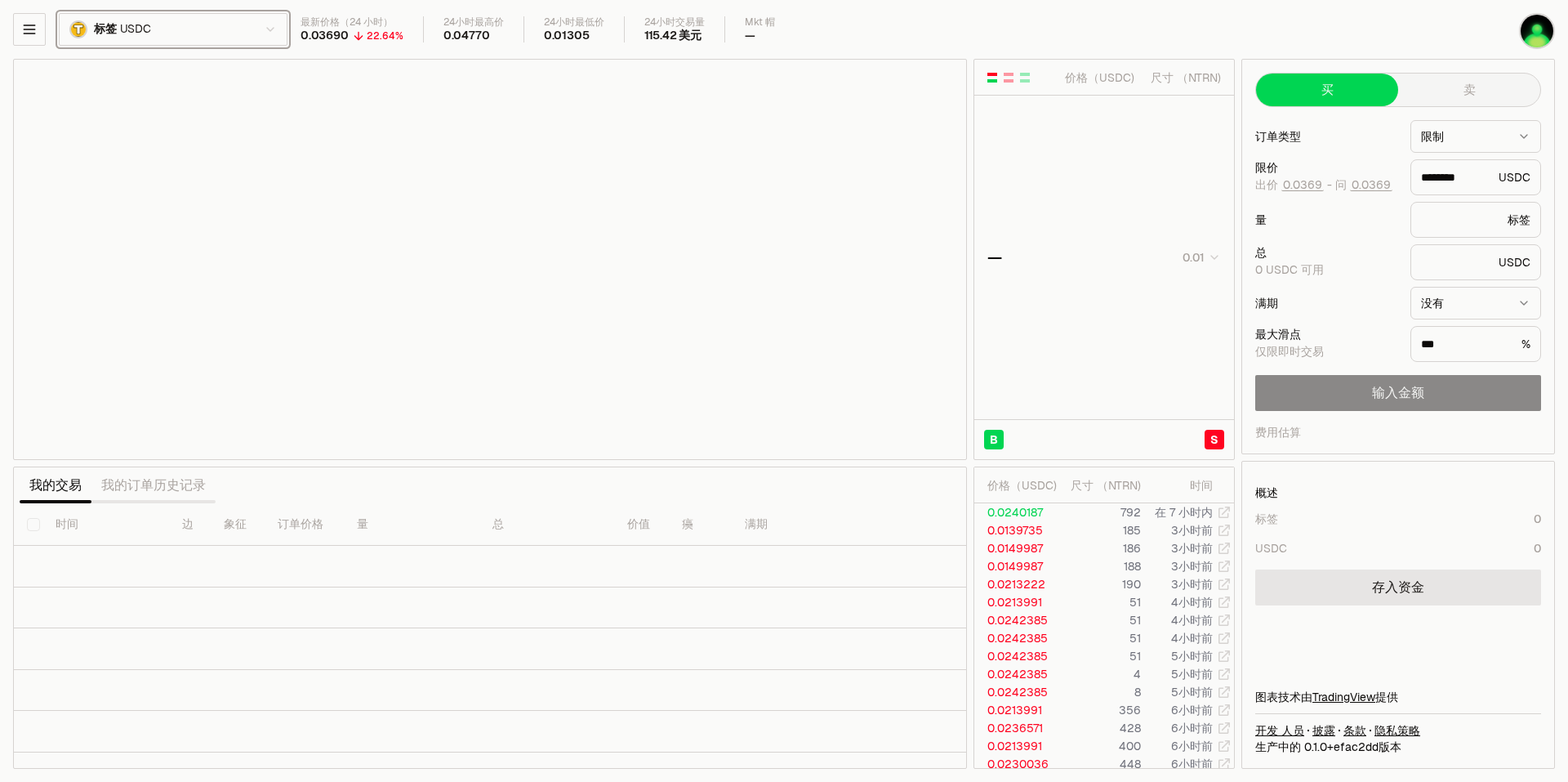
type input "********"
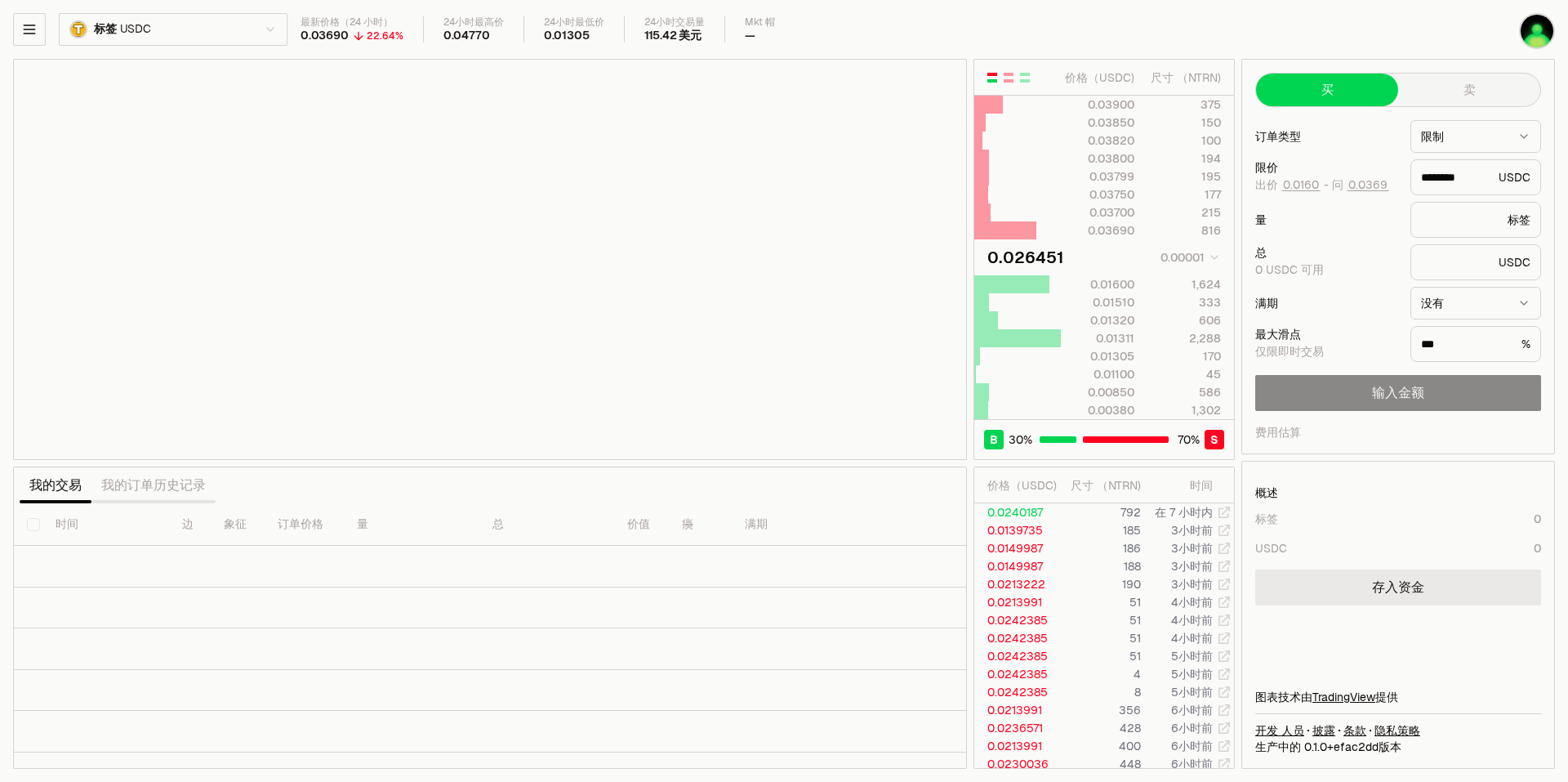
click at [1404, 585] on link "存入资金" at bounding box center [1398, 587] width 286 height 36
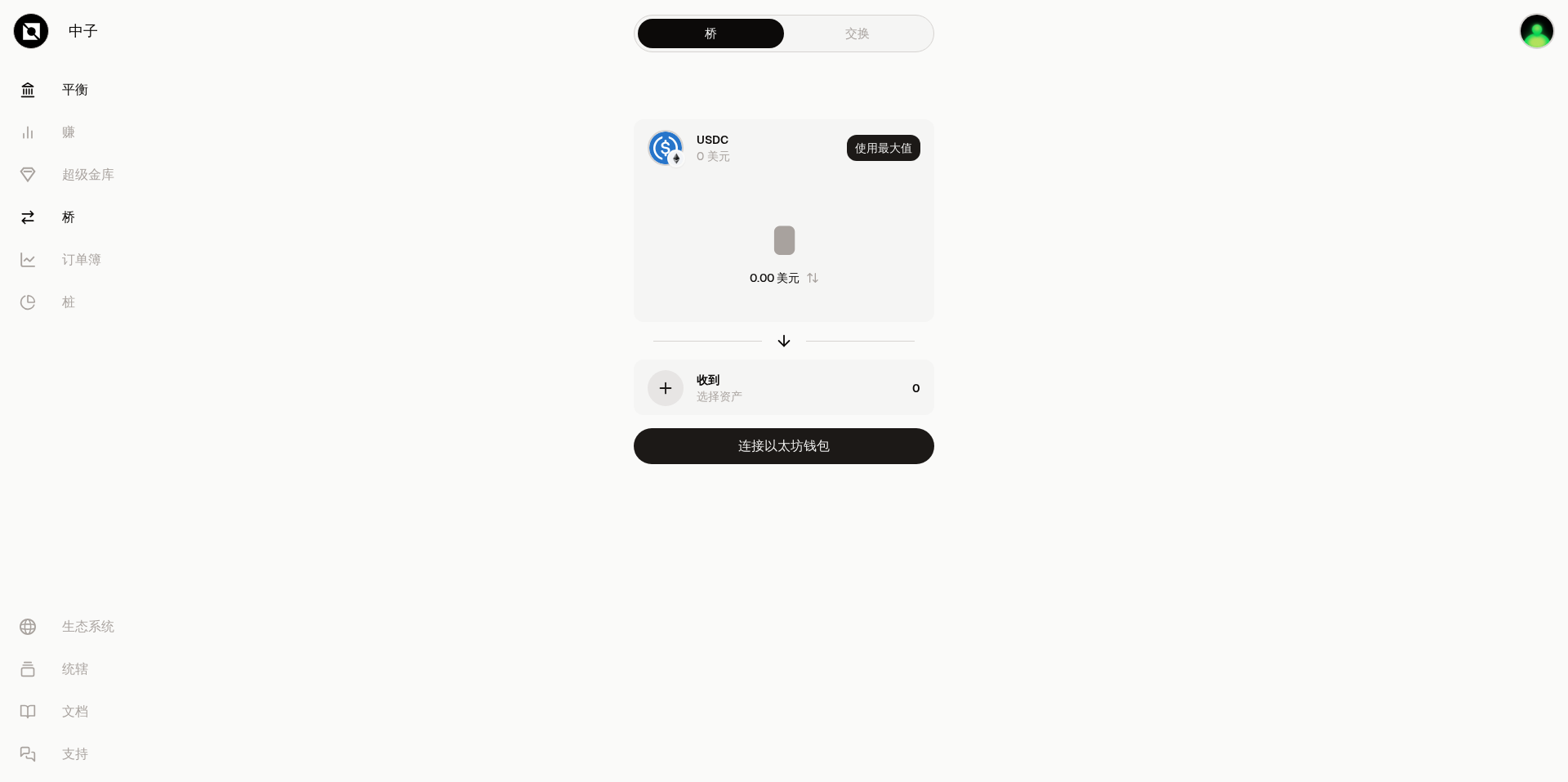
click at [53, 94] on link "平衡" at bounding box center [92, 89] width 170 height 43
